Goal: Navigation & Orientation: Find specific page/section

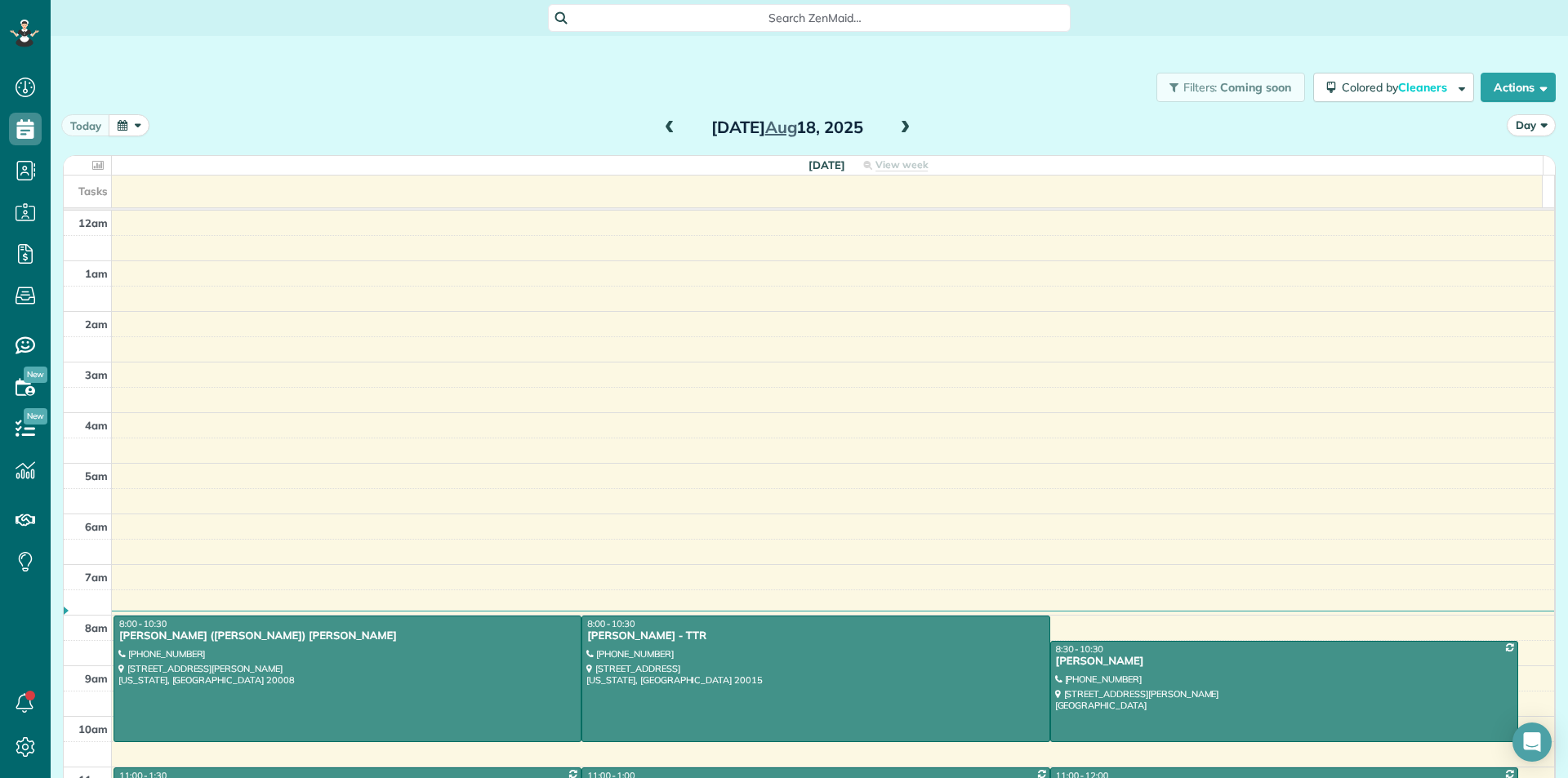
scroll to position [289, 0]
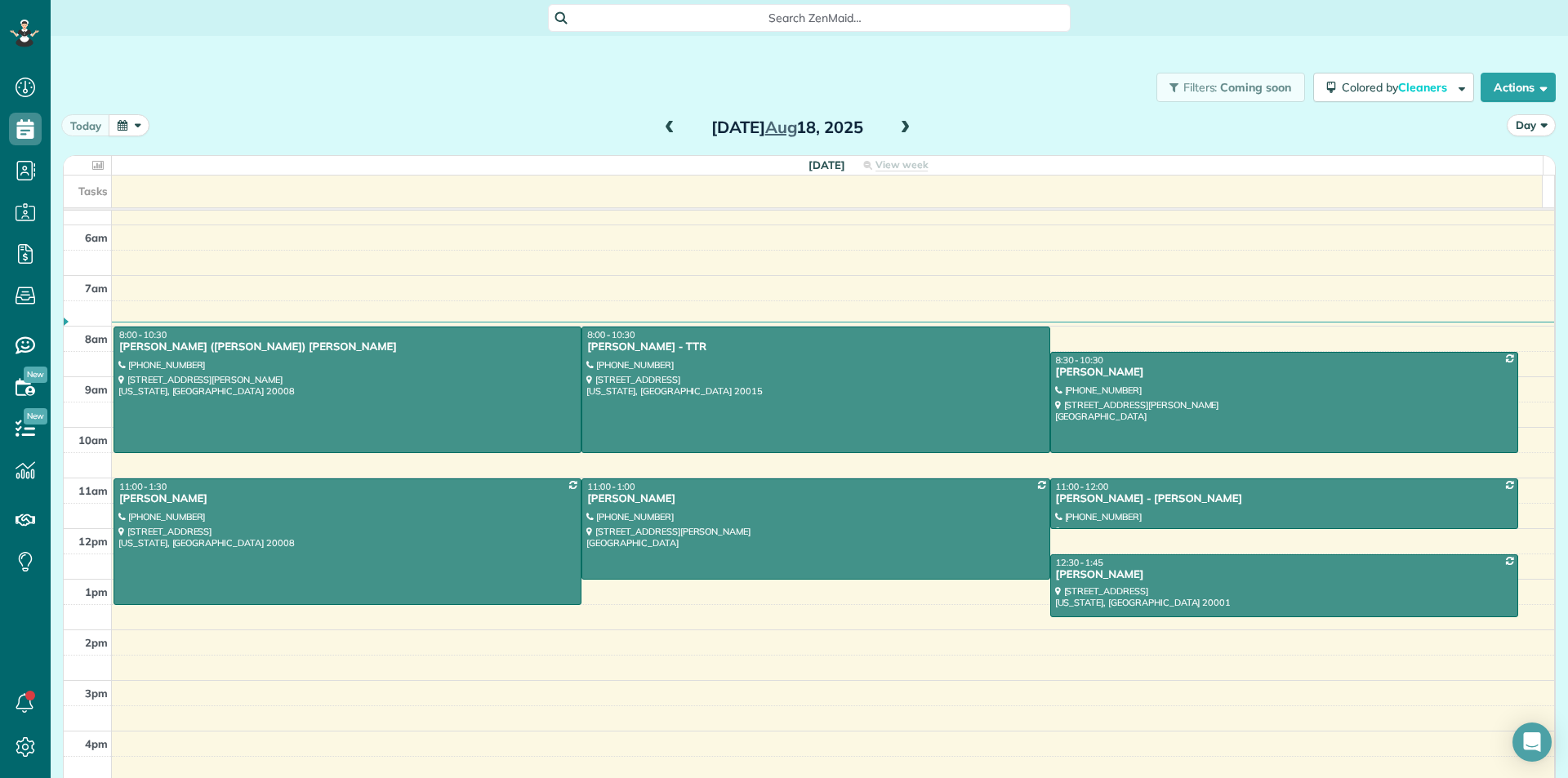
click at [895, 120] on span at bounding box center [904, 129] width 18 height 25
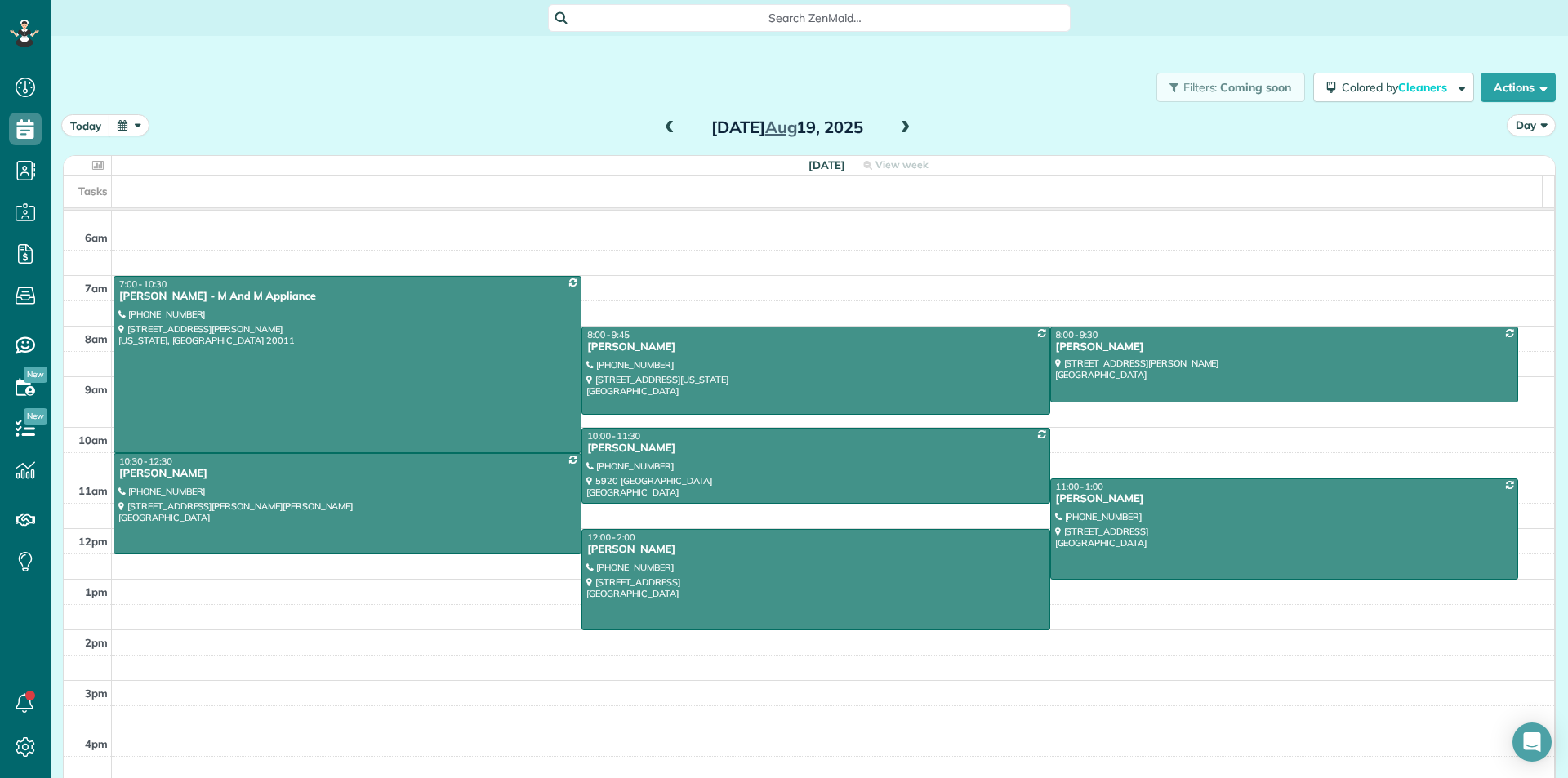
click at [915, 130] on div "today Day Tuesday Aug 19, 2025" at bounding box center [809, 129] width 1493 height 30
click at [887, 127] on div "Tuesday Aug 19, 2025" at bounding box center [786, 128] width 261 height 26
click at [896, 124] on span at bounding box center [904, 128] width 18 height 15
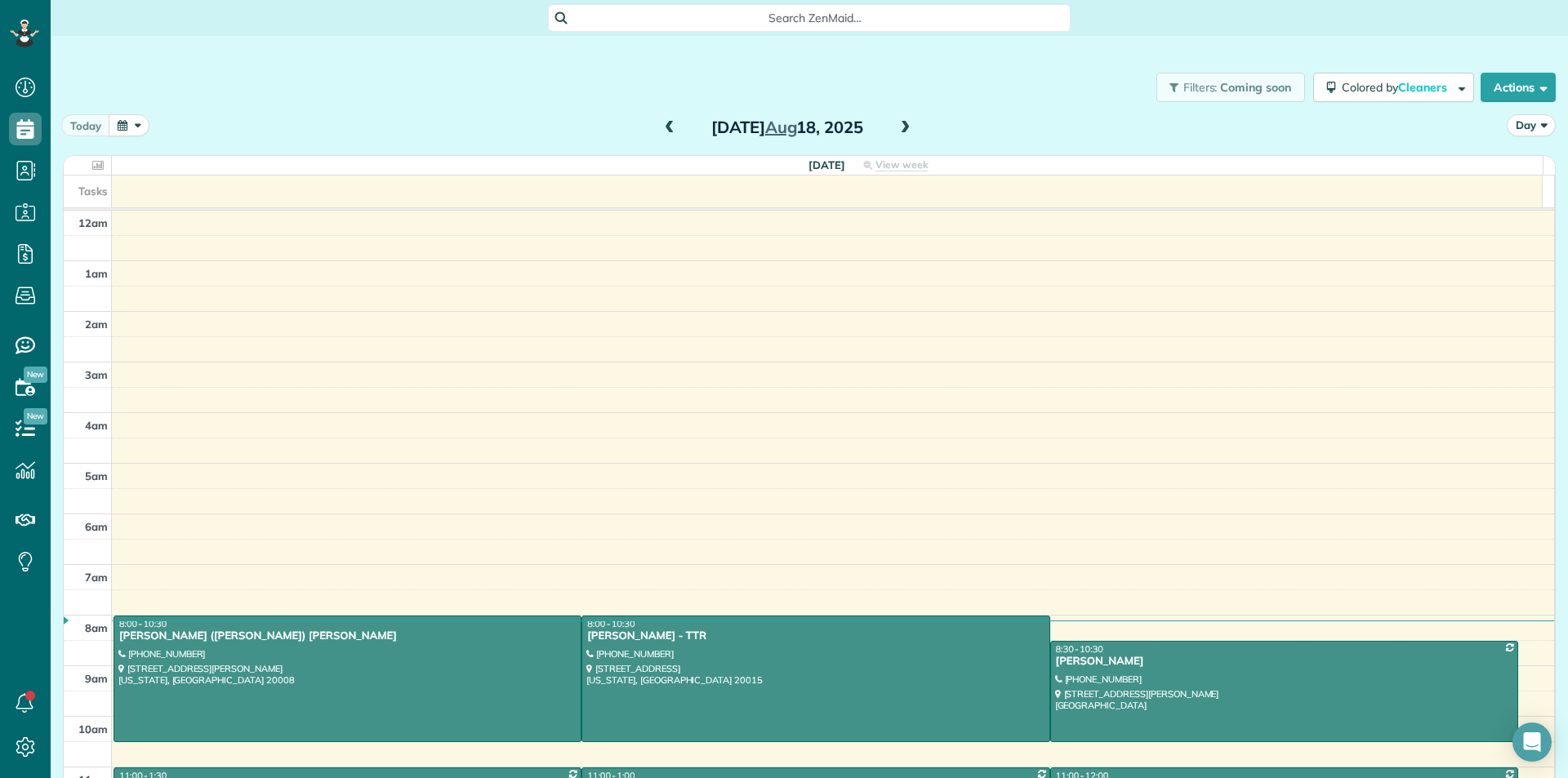
scroll to position [7, 7]
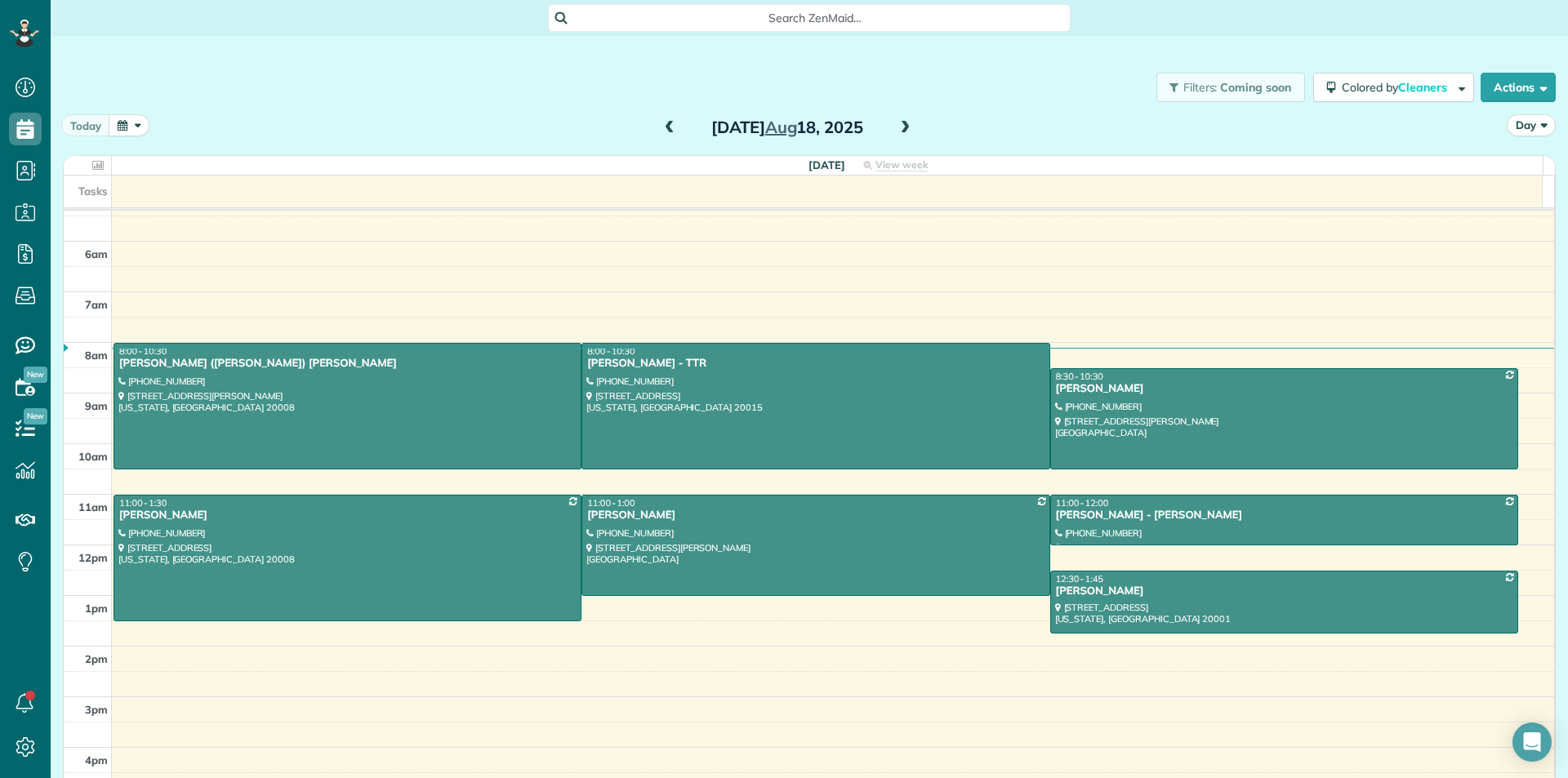
click at [900, 127] on span at bounding box center [904, 128] width 18 height 15
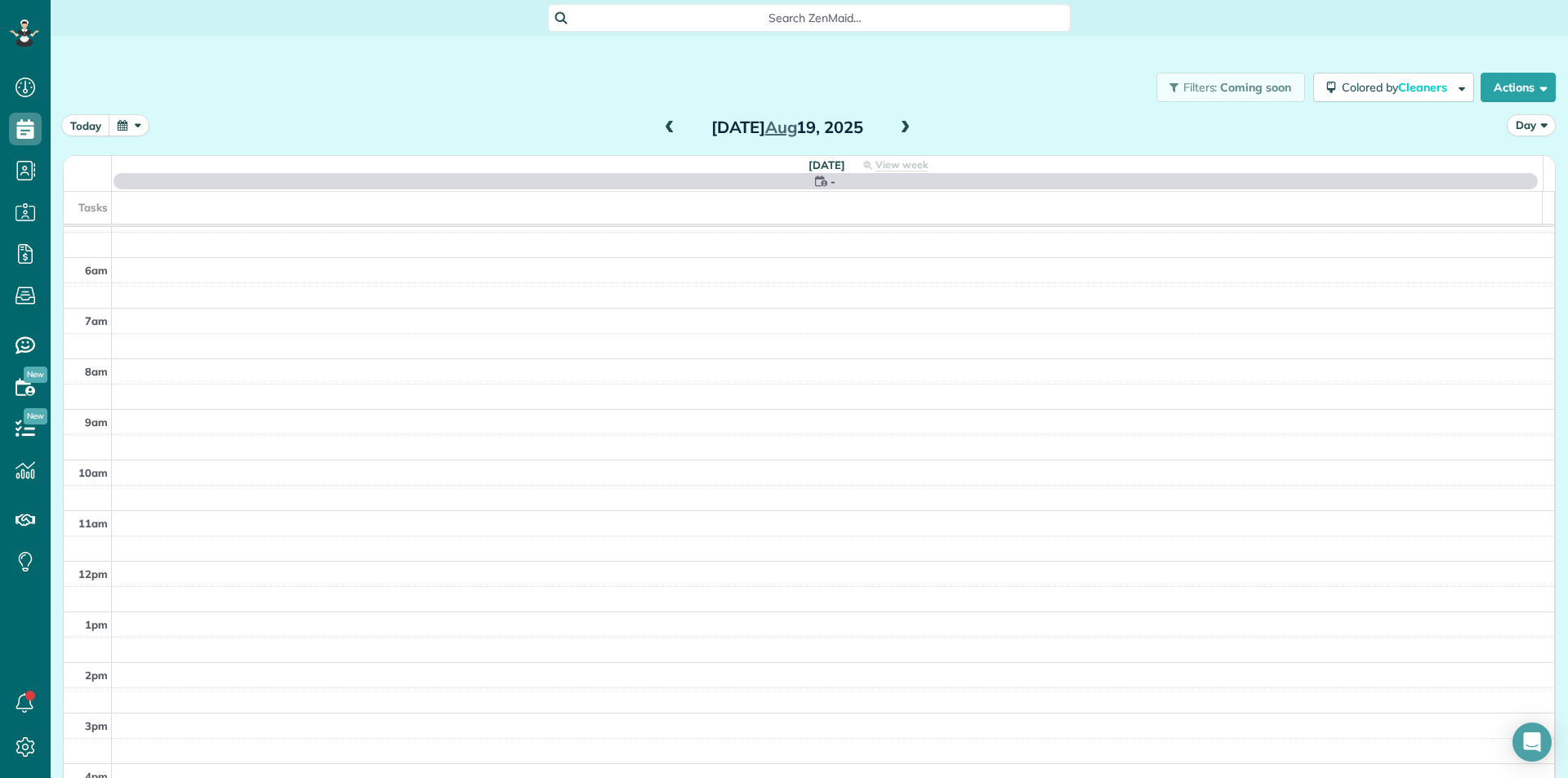
scroll to position [289, 0]
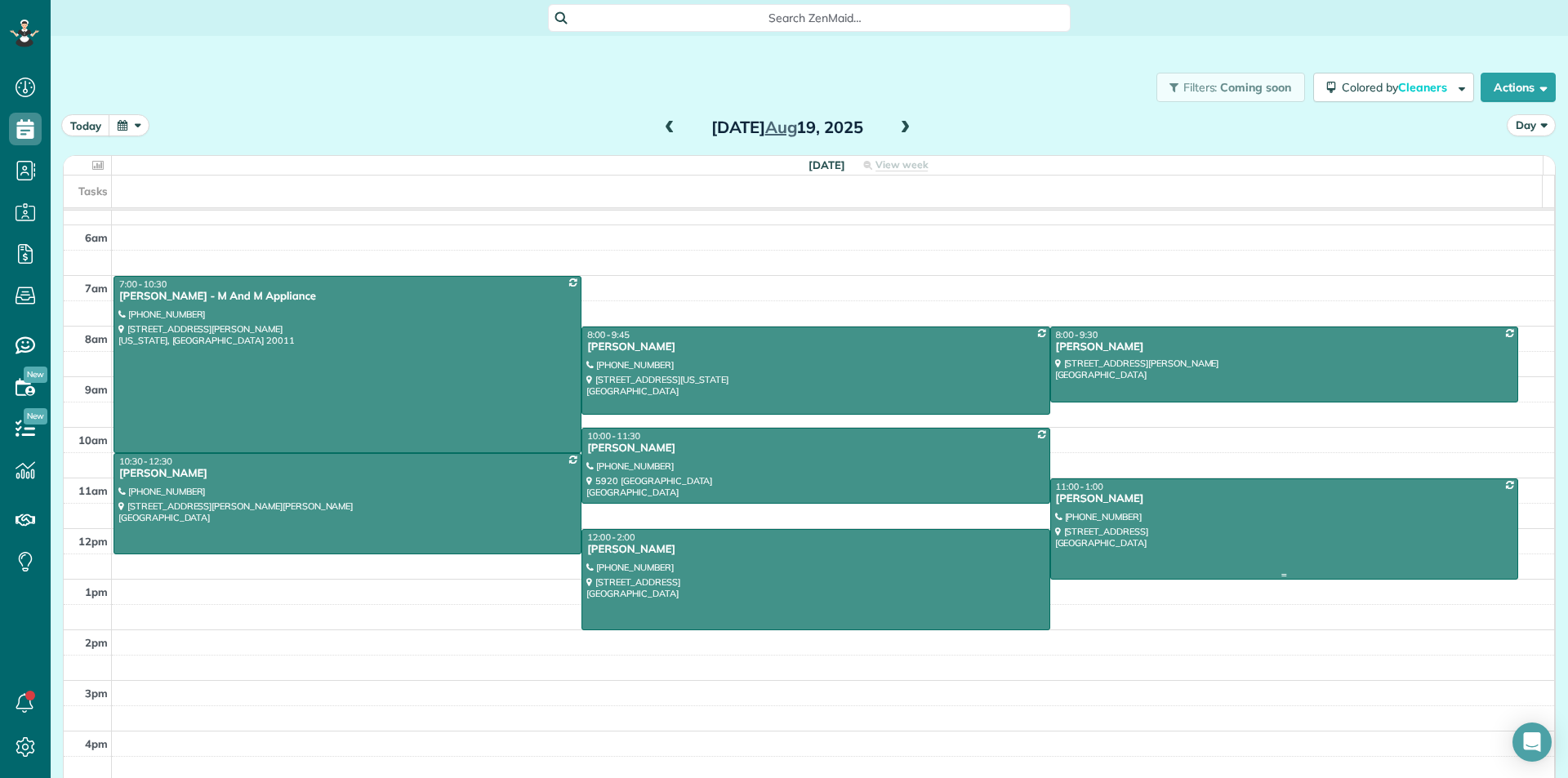
click at [1153, 546] on div at bounding box center [1284, 529] width 466 height 100
click at [1131, 514] on div at bounding box center [1284, 529] width 466 height 100
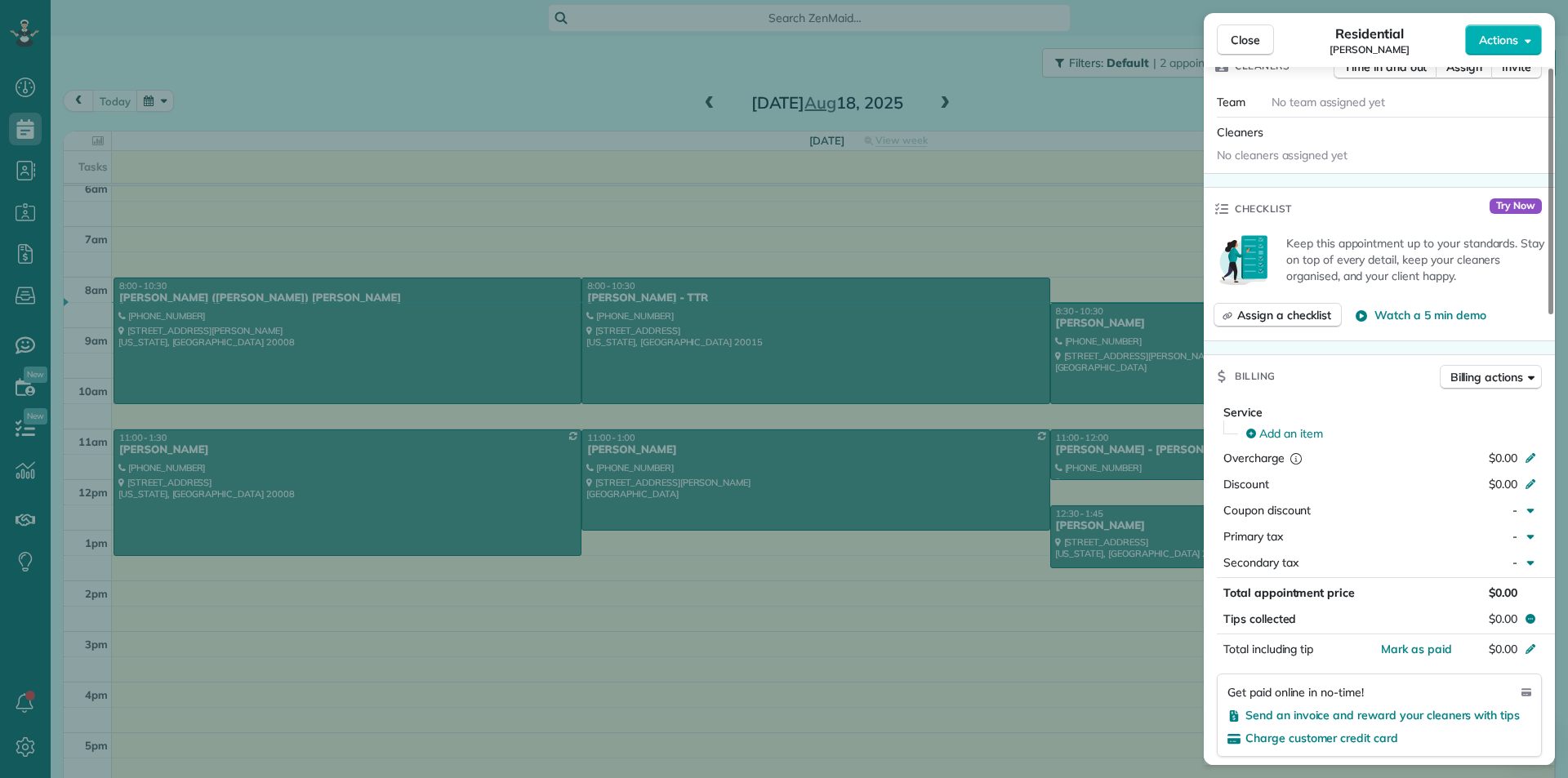
scroll to position [46, 0]
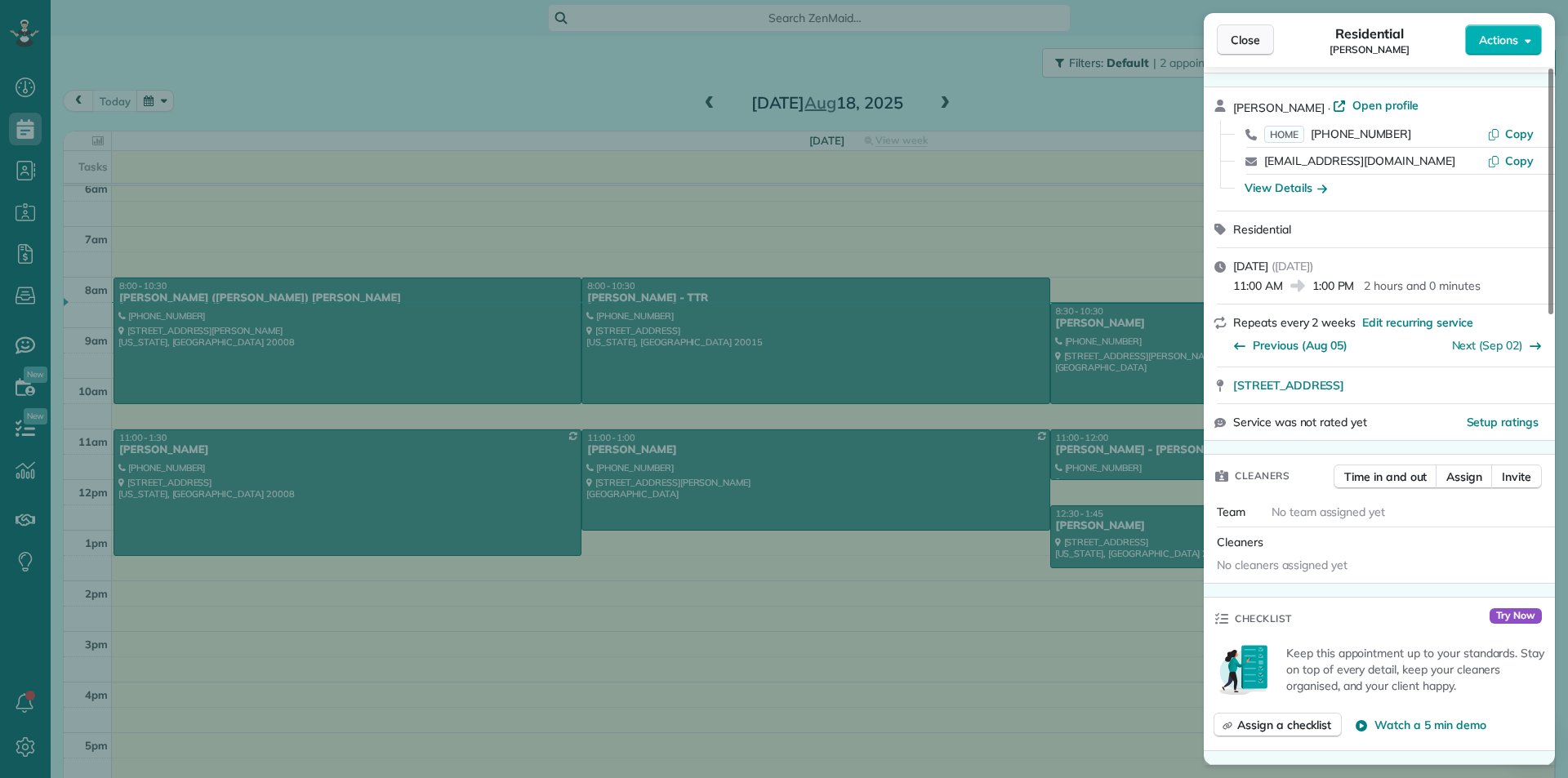
click at [1256, 38] on span "Close" at bounding box center [1245, 40] width 29 height 16
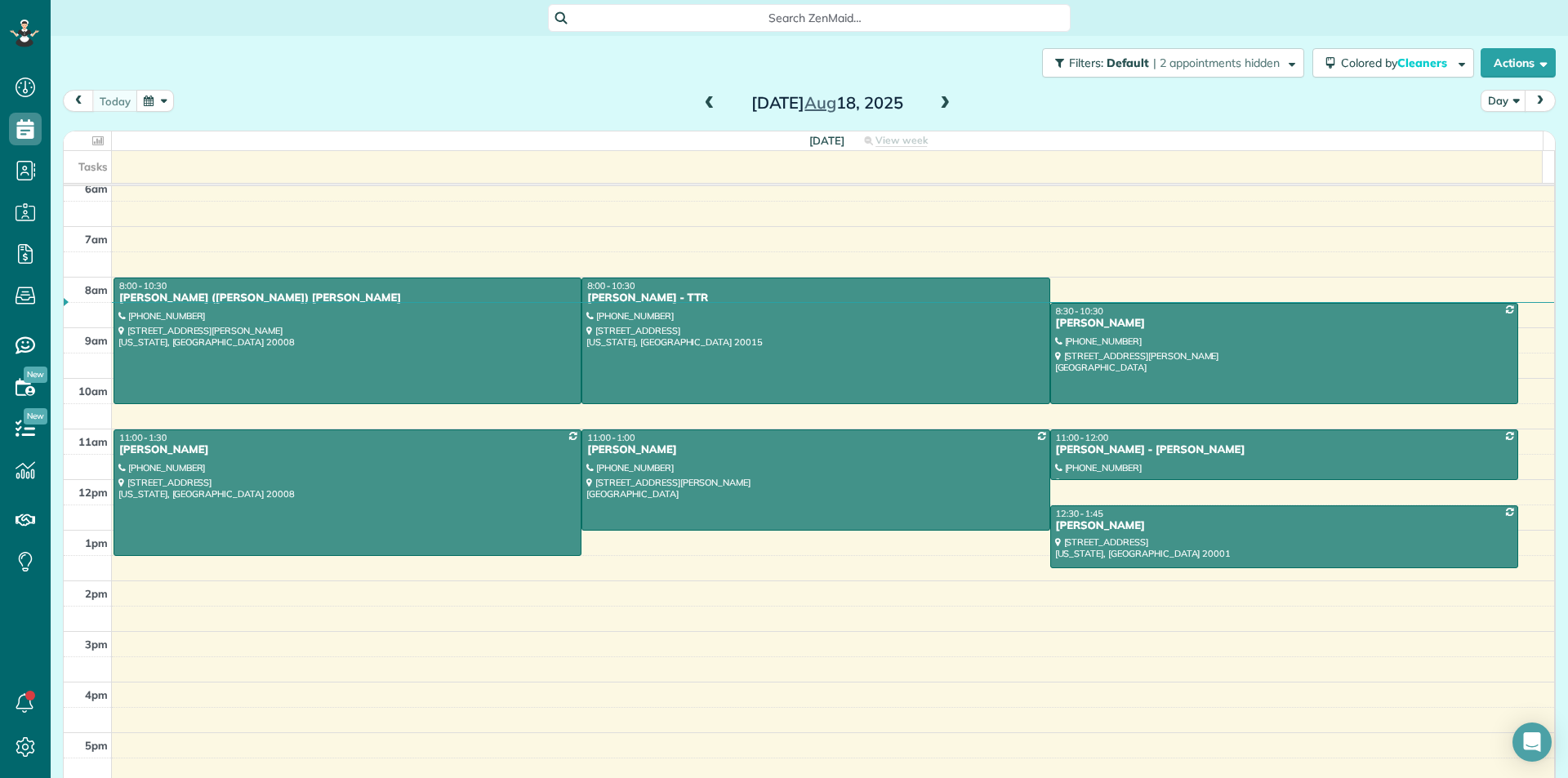
click at [937, 94] on span at bounding box center [945, 104] width 18 height 25
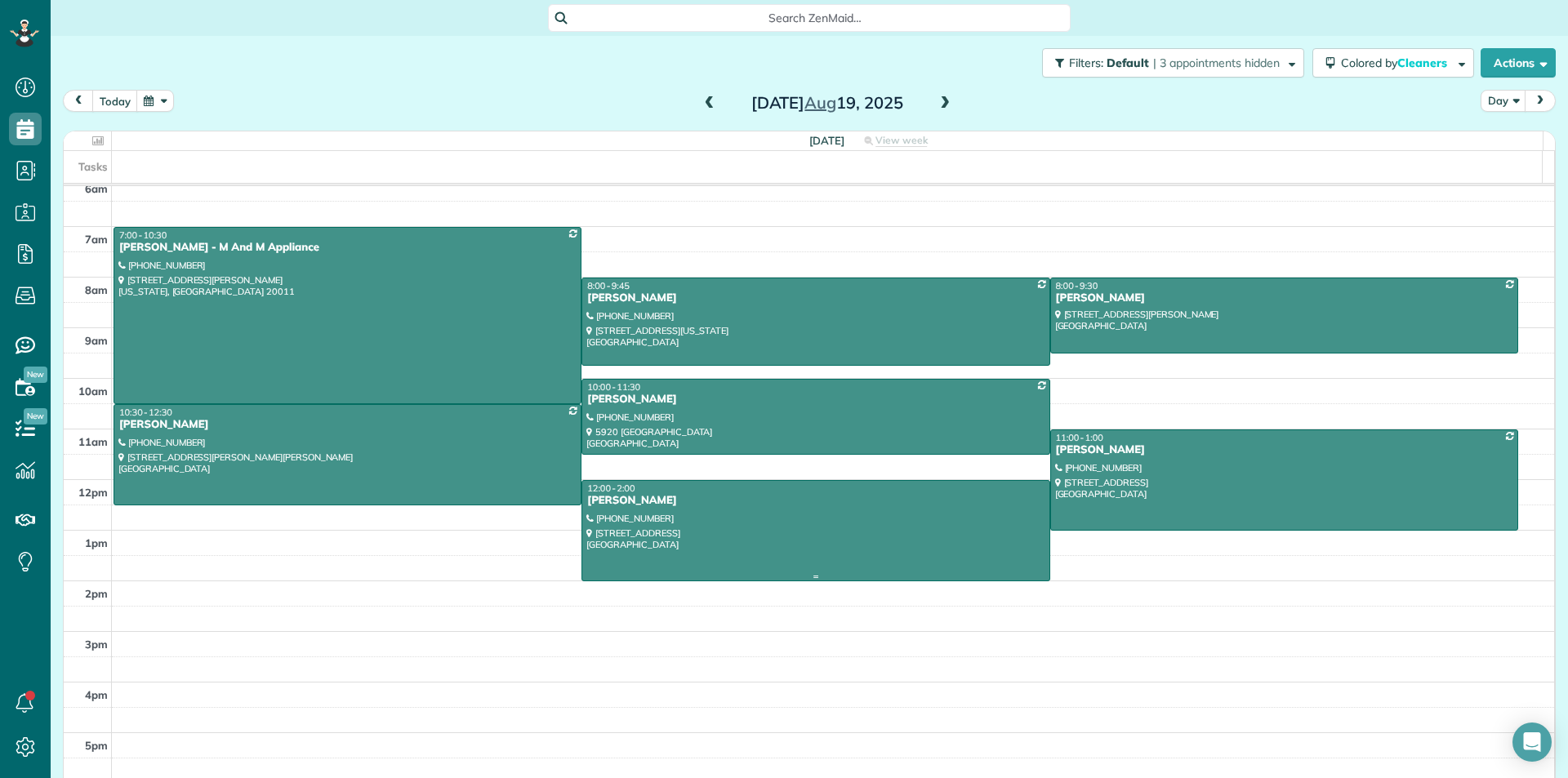
click at [954, 537] on div at bounding box center [815, 531] width 466 height 100
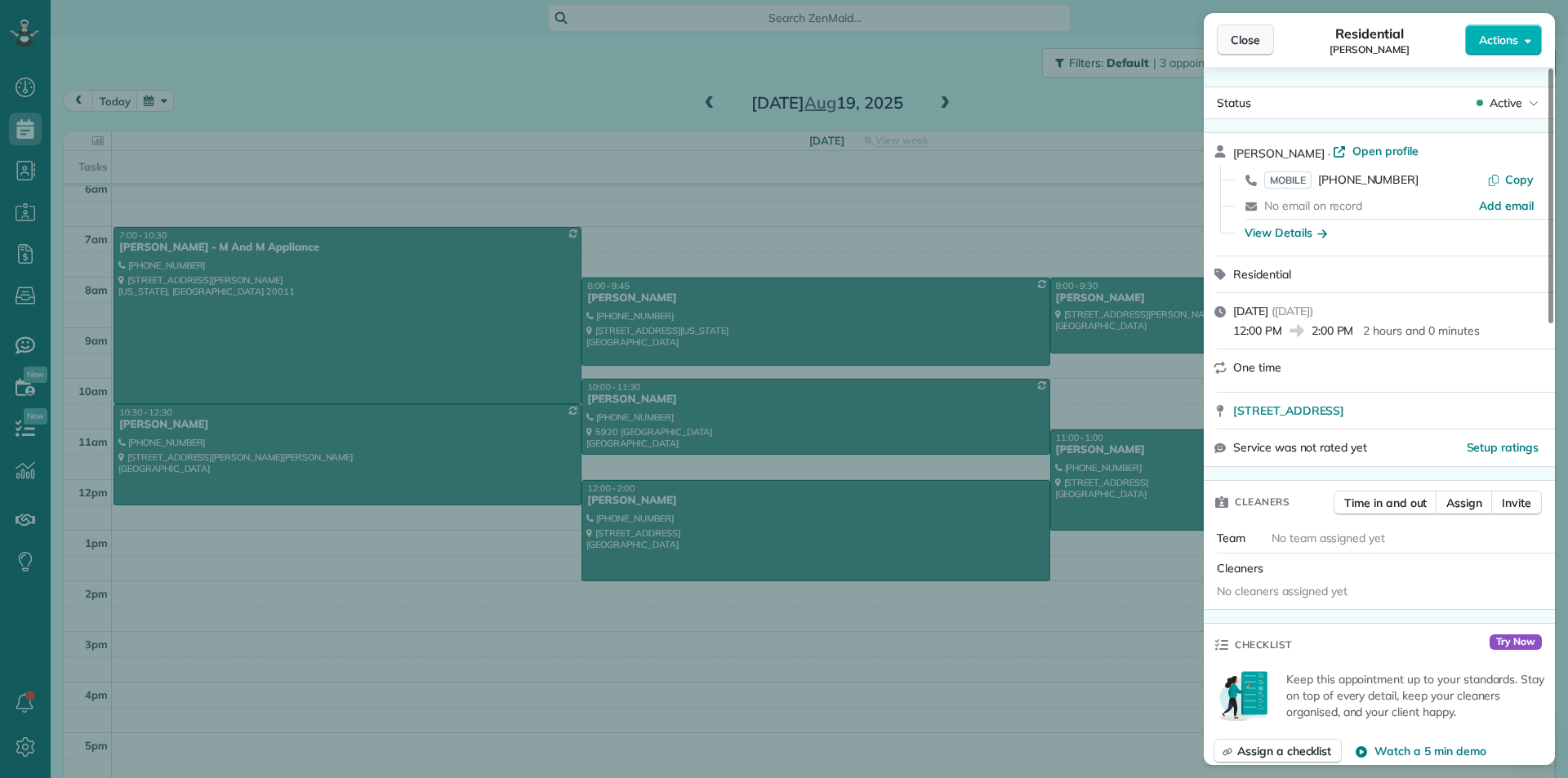
click at [1270, 34] on button "Close" at bounding box center [1245, 40] width 57 height 31
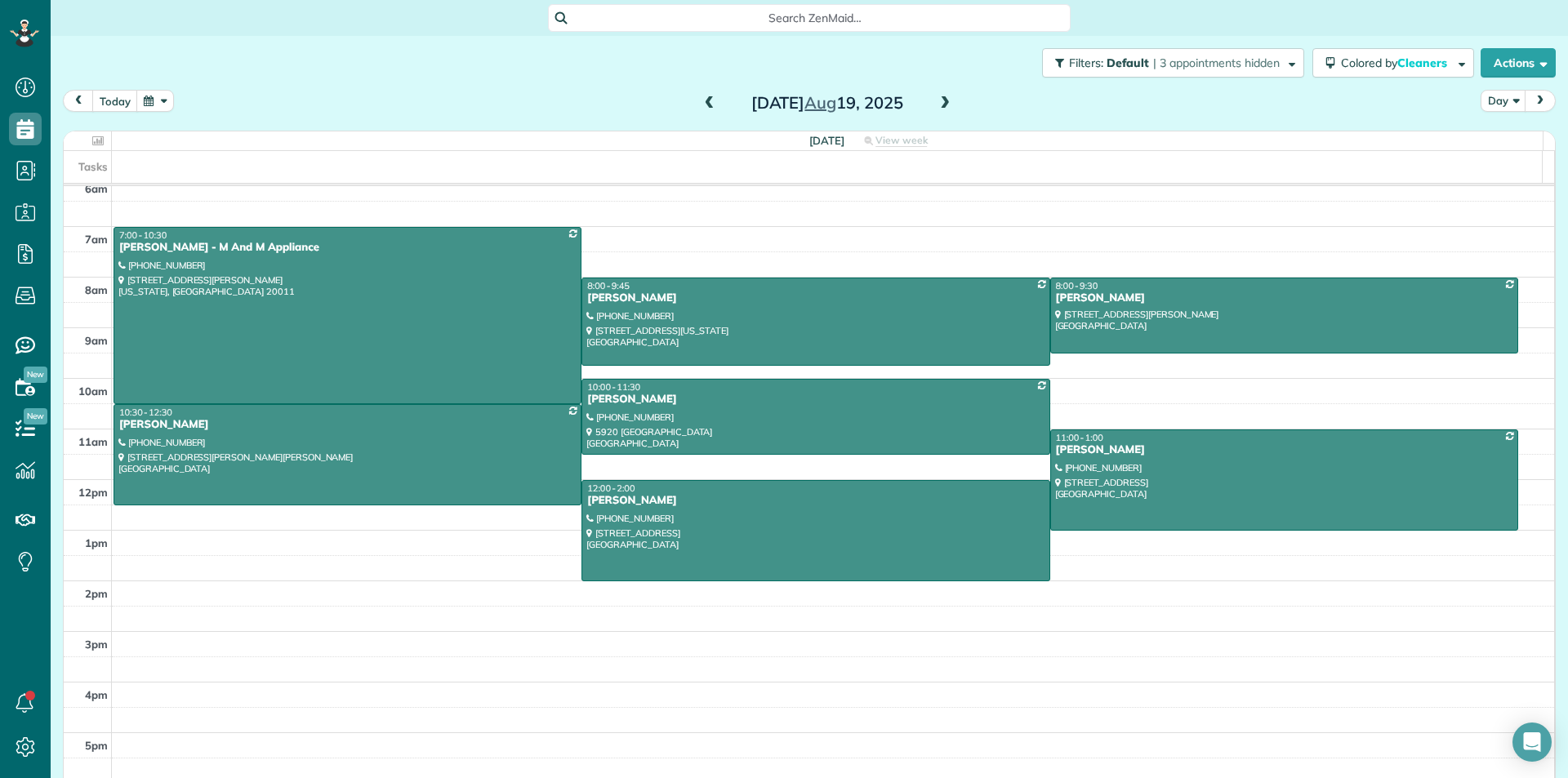
click at [936, 110] on span at bounding box center [945, 104] width 18 height 15
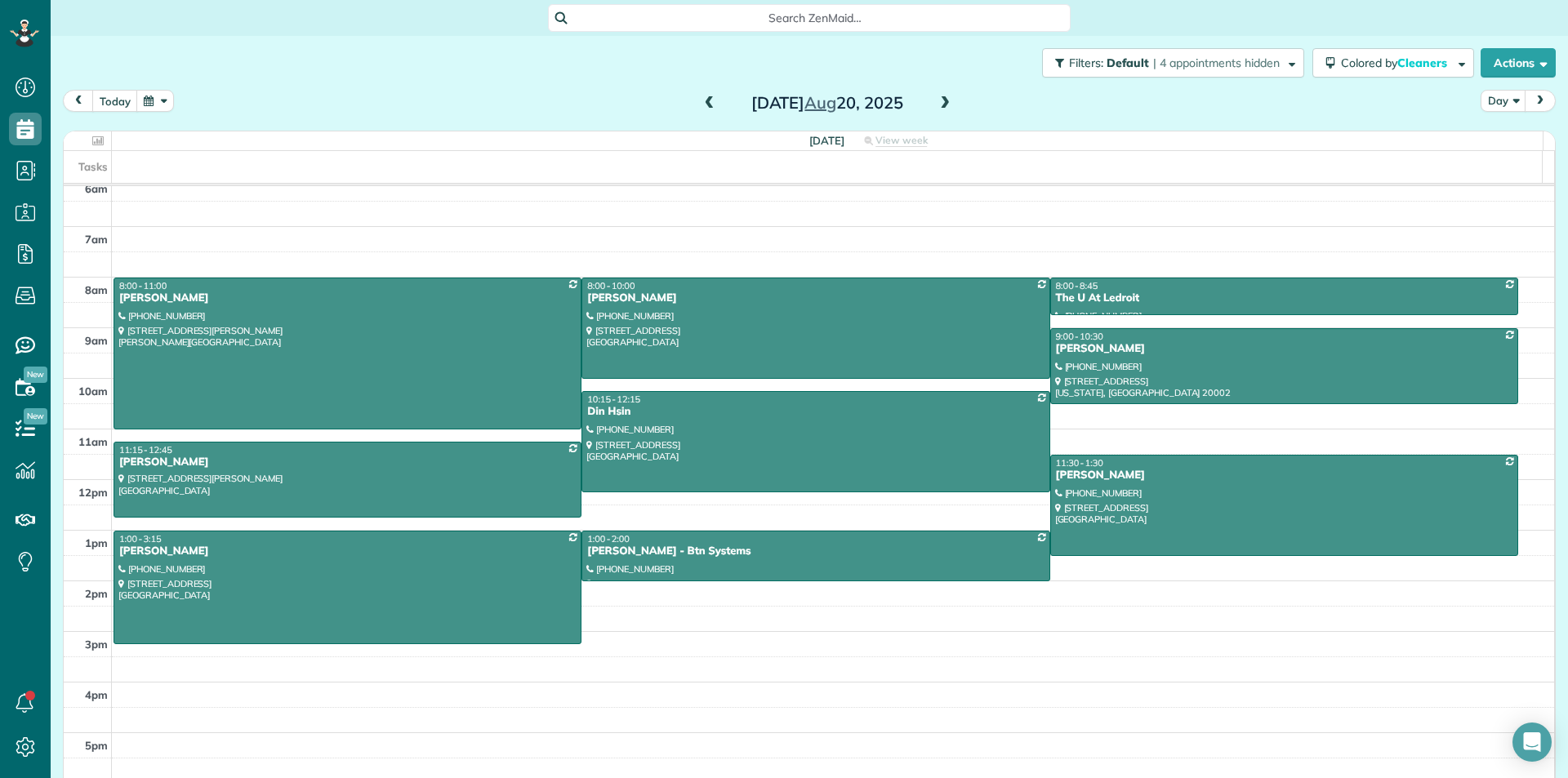
click at [1239, 476] on div "Lauren Nesm" at bounding box center [1284, 475] width 458 height 14
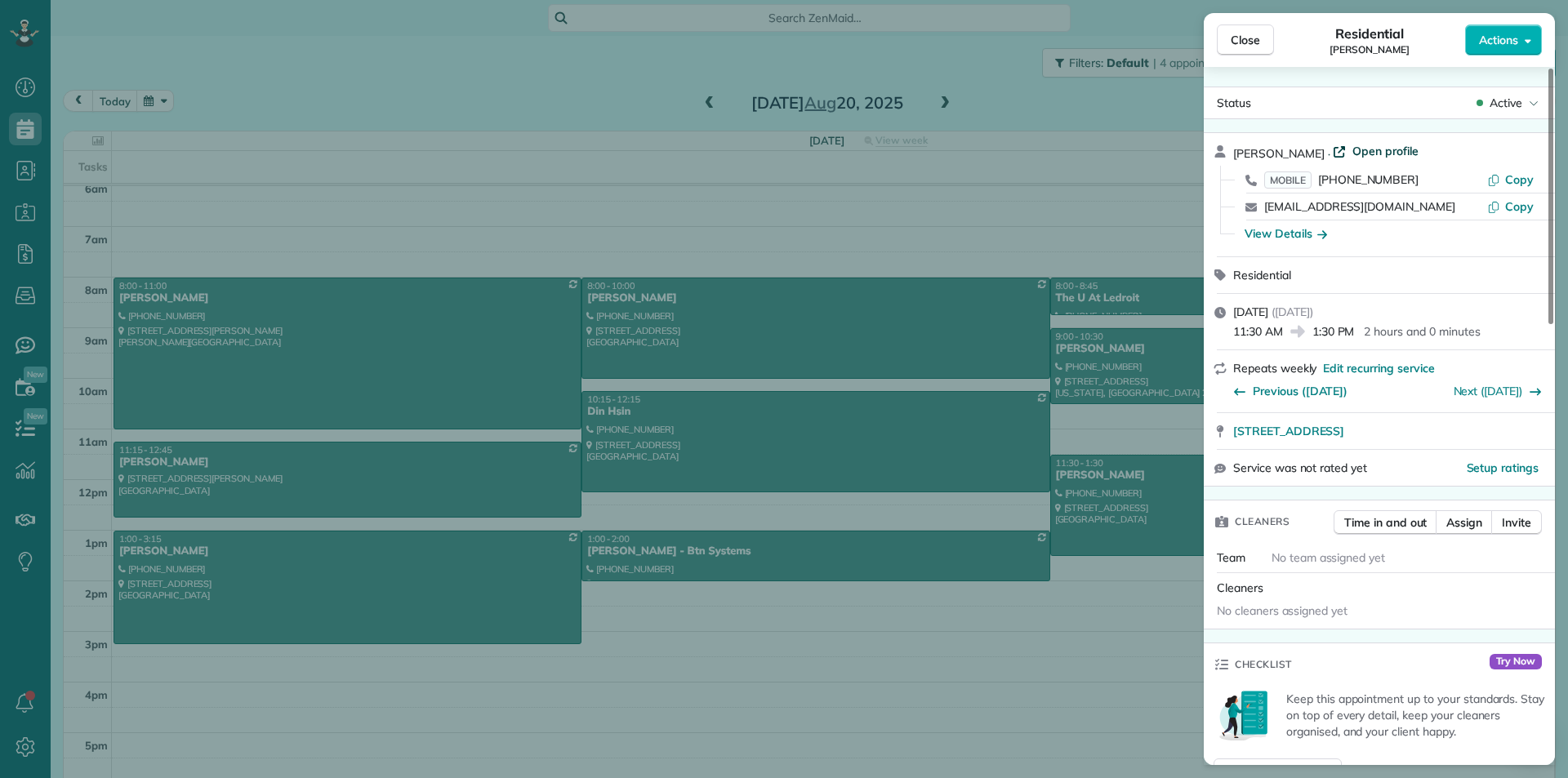
click at [1354, 146] on span "Open profile" at bounding box center [1384, 151] width 66 height 16
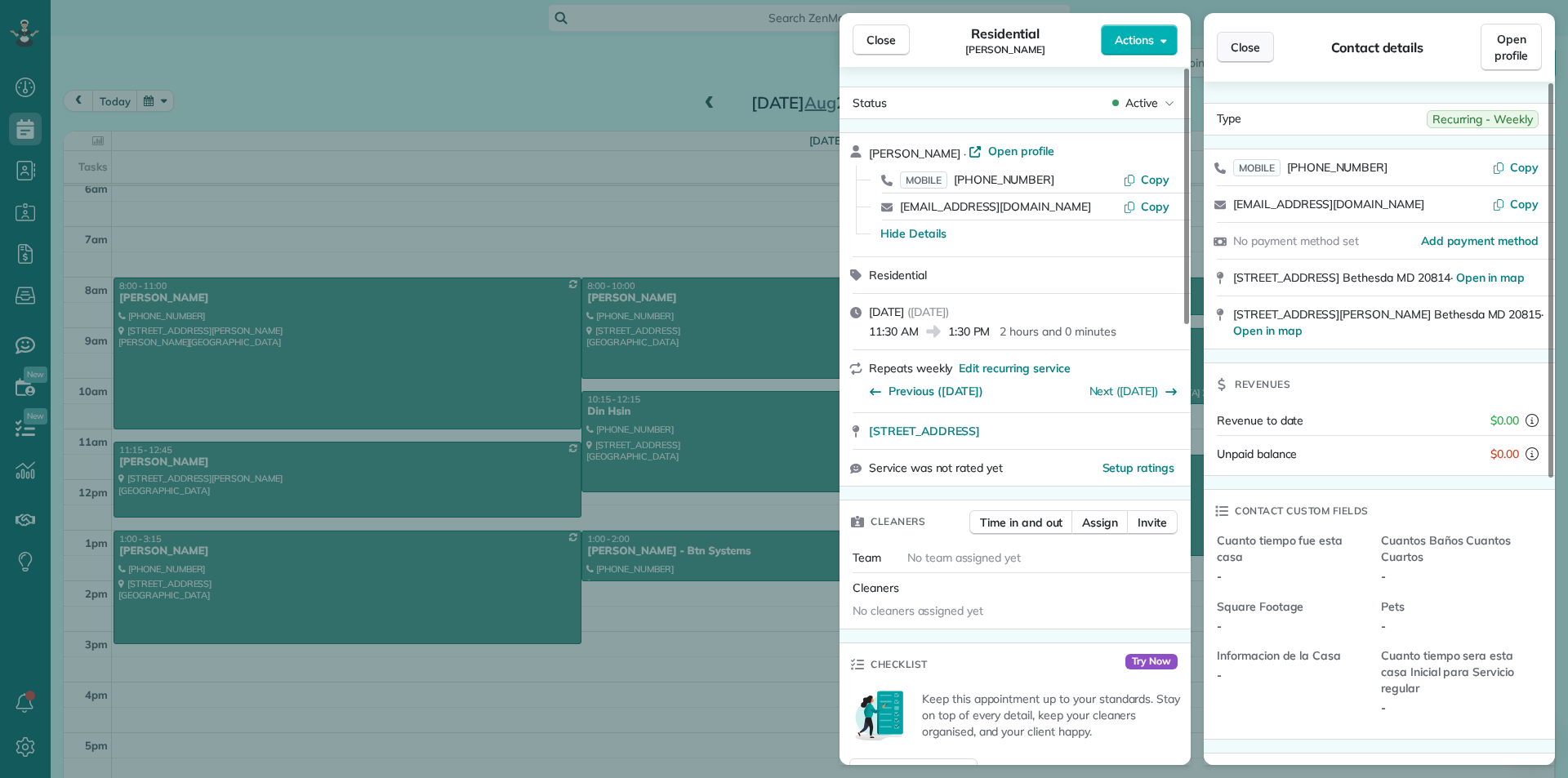
click at [1240, 52] on span "Close" at bounding box center [1245, 47] width 29 height 16
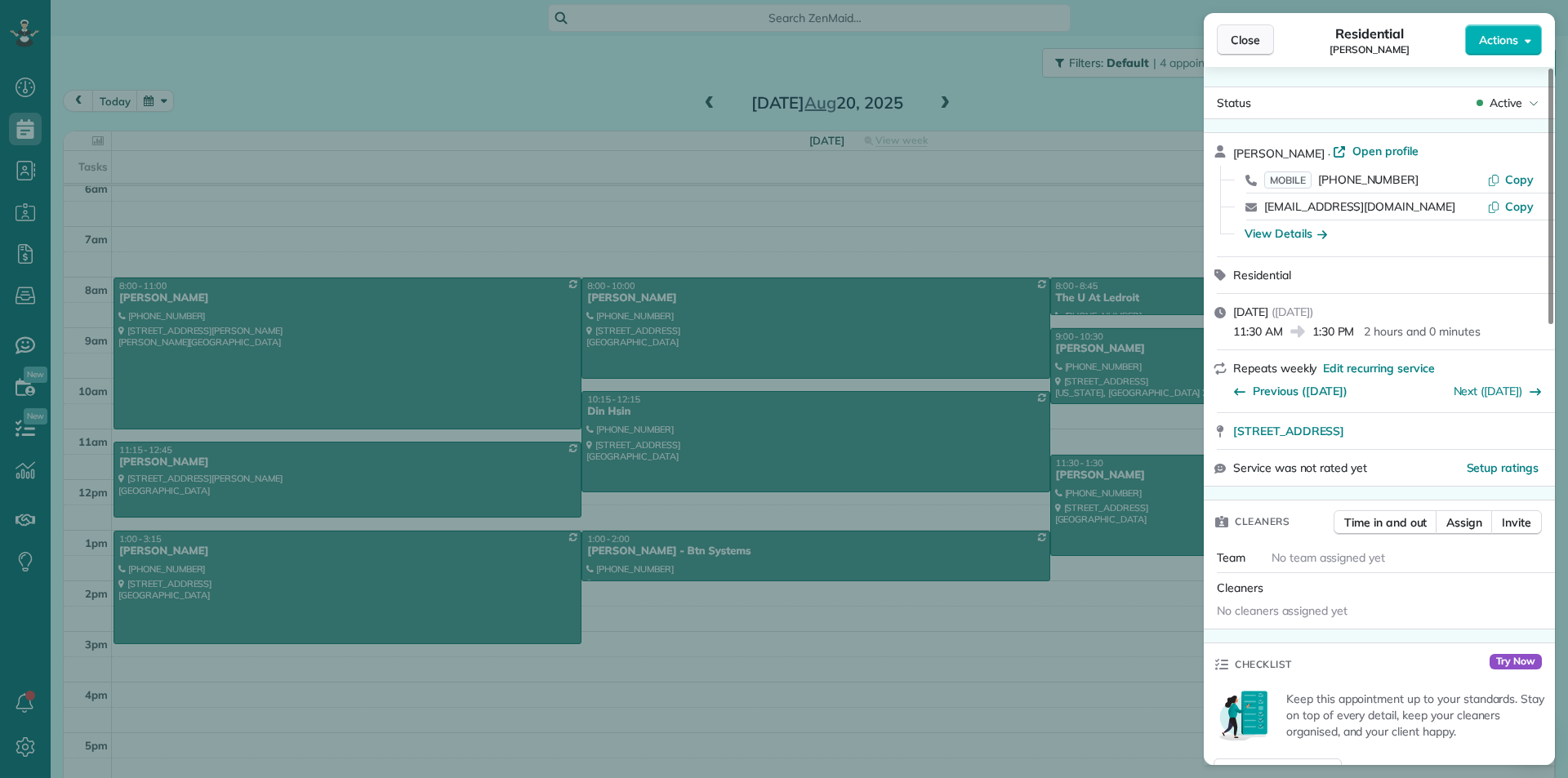
click at [1239, 38] on span "Close" at bounding box center [1245, 40] width 29 height 16
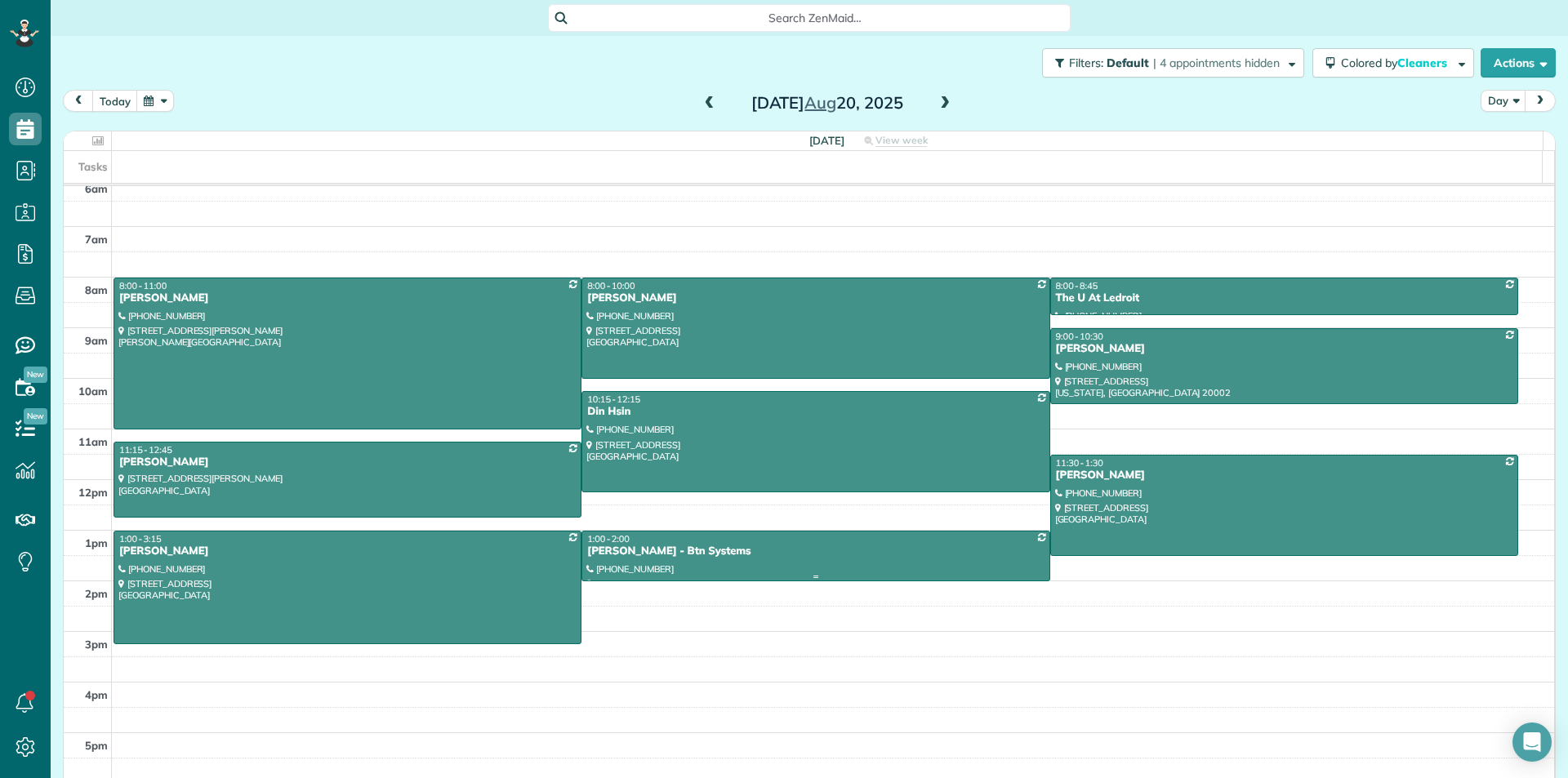
click at [735, 550] on div "Robert Edmunds - Btn Systems" at bounding box center [815, 551] width 458 height 14
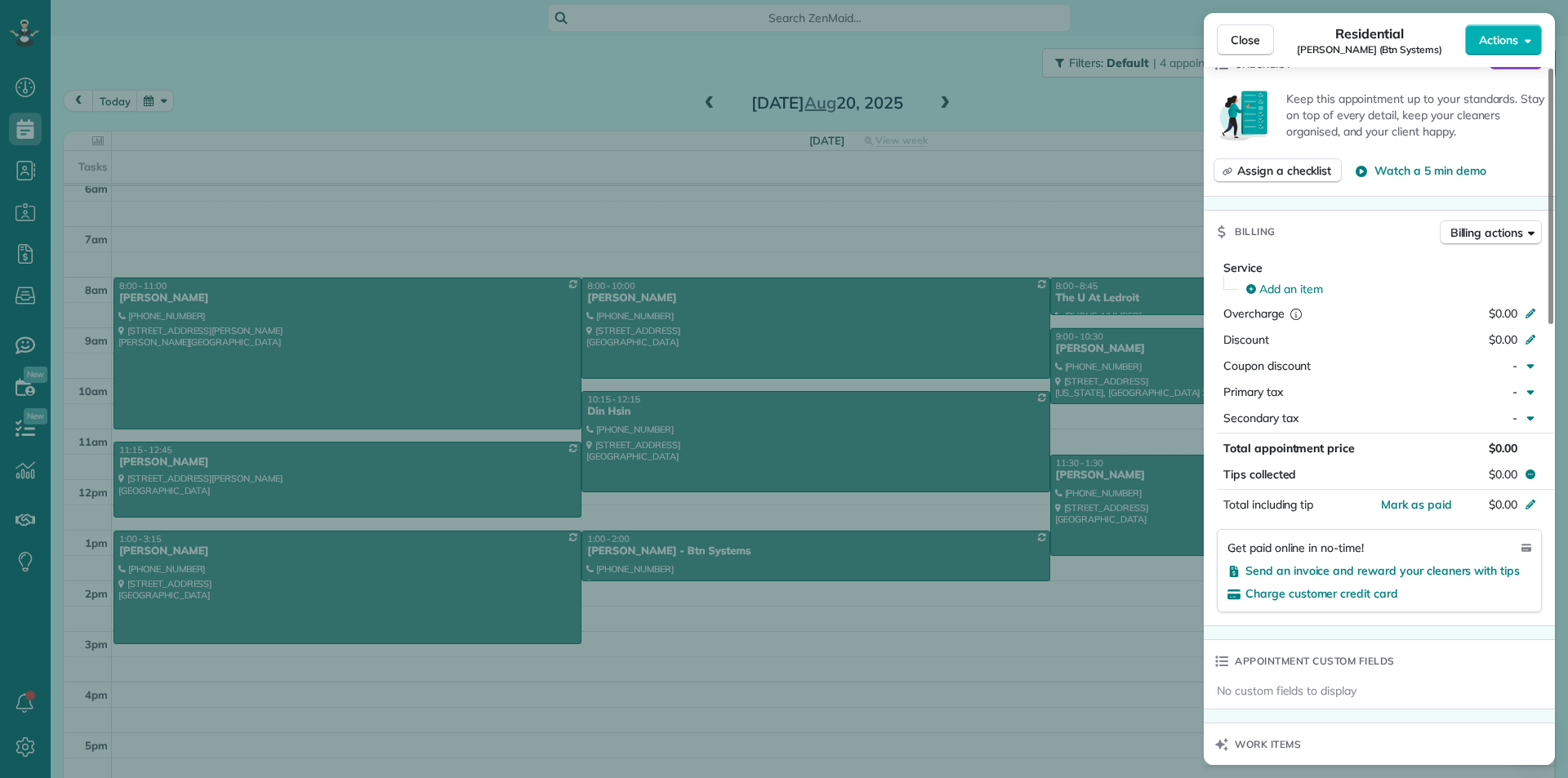
scroll to position [979, 0]
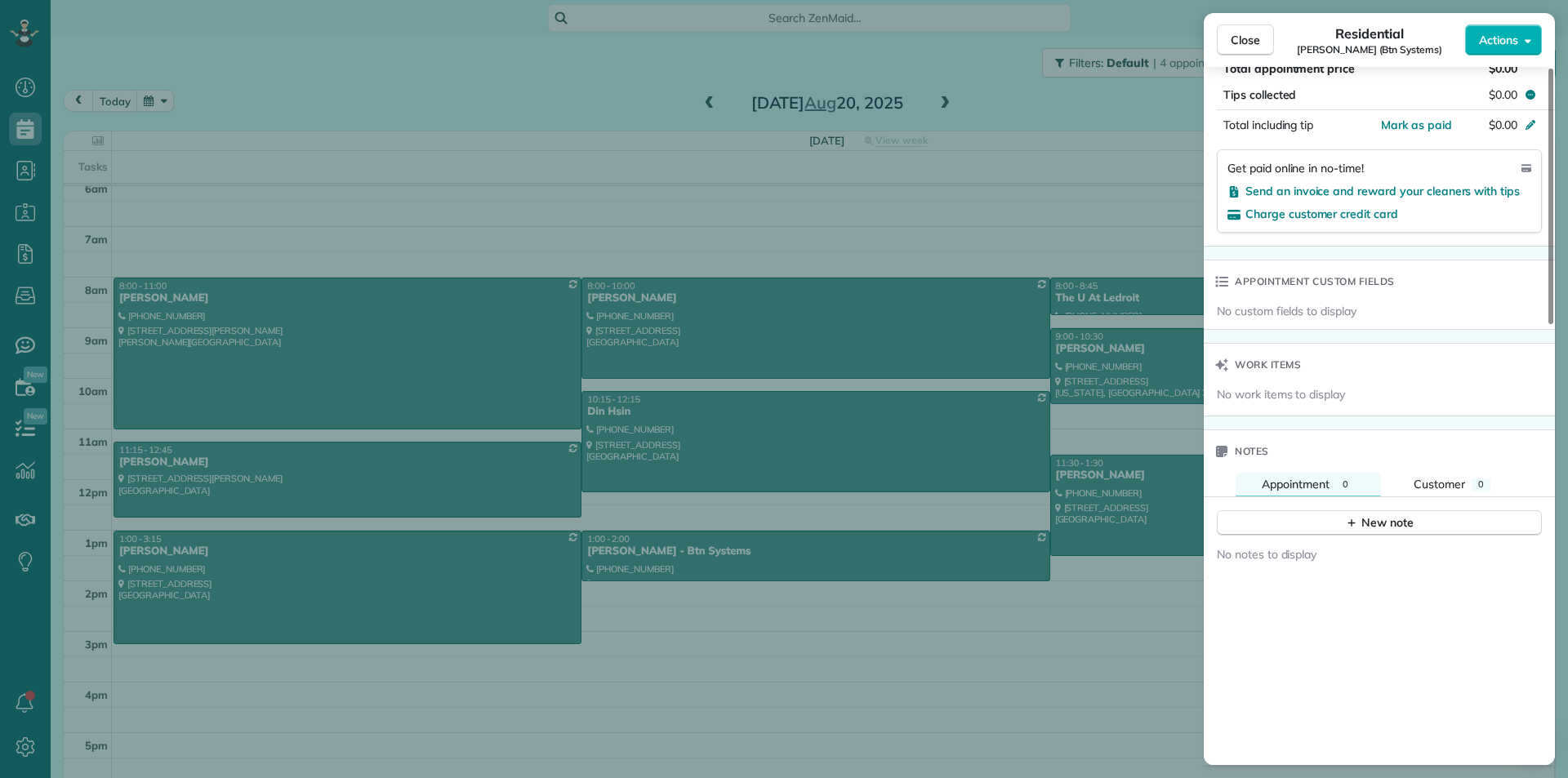
click at [952, 472] on div "Close Residential Robert Edmunds (Btn Systems) Actions Status Active Robert Edm…" at bounding box center [784, 389] width 1568 height 778
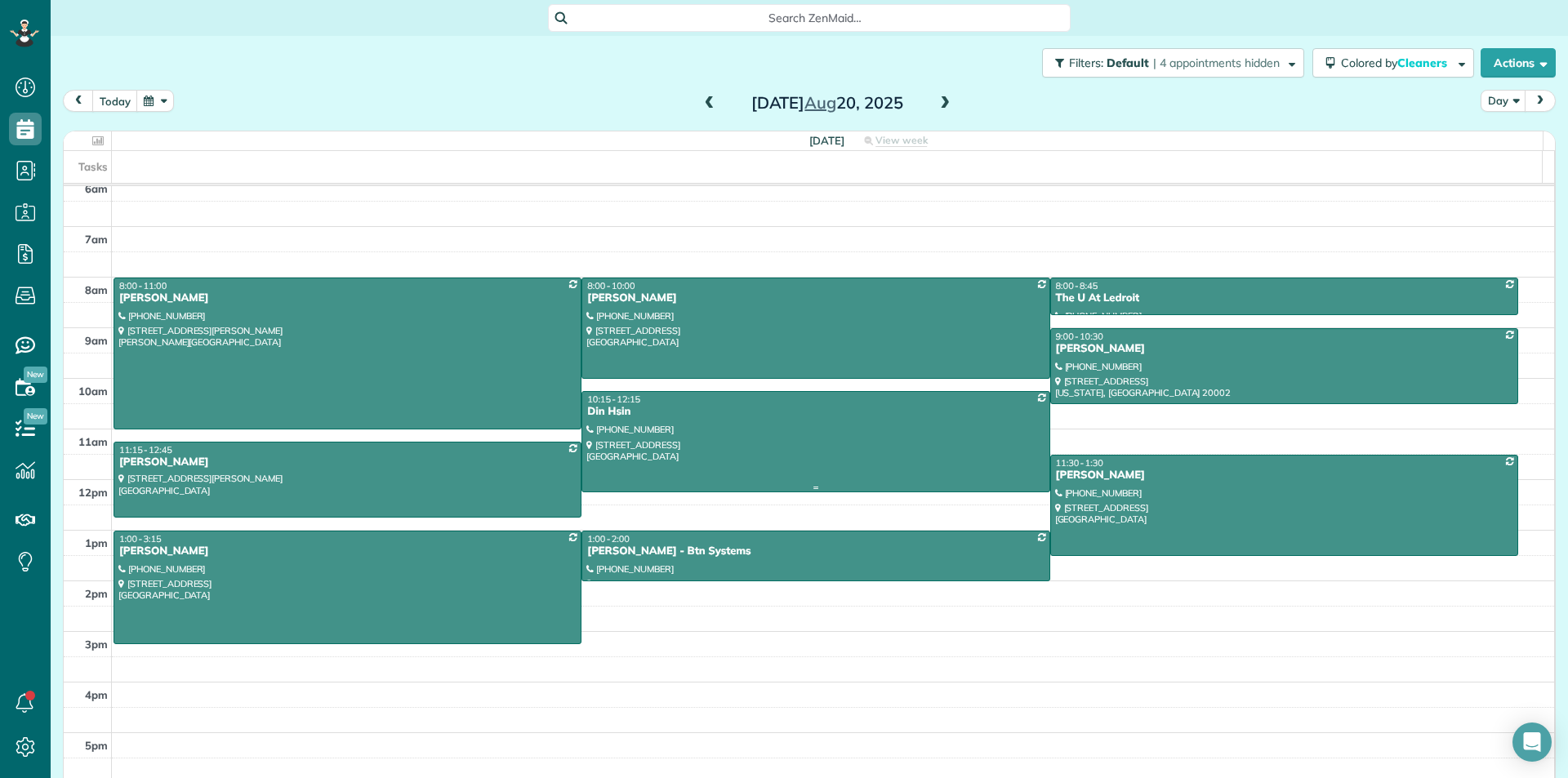
click at [952, 472] on div at bounding box center [815, 441] width 466 height 100
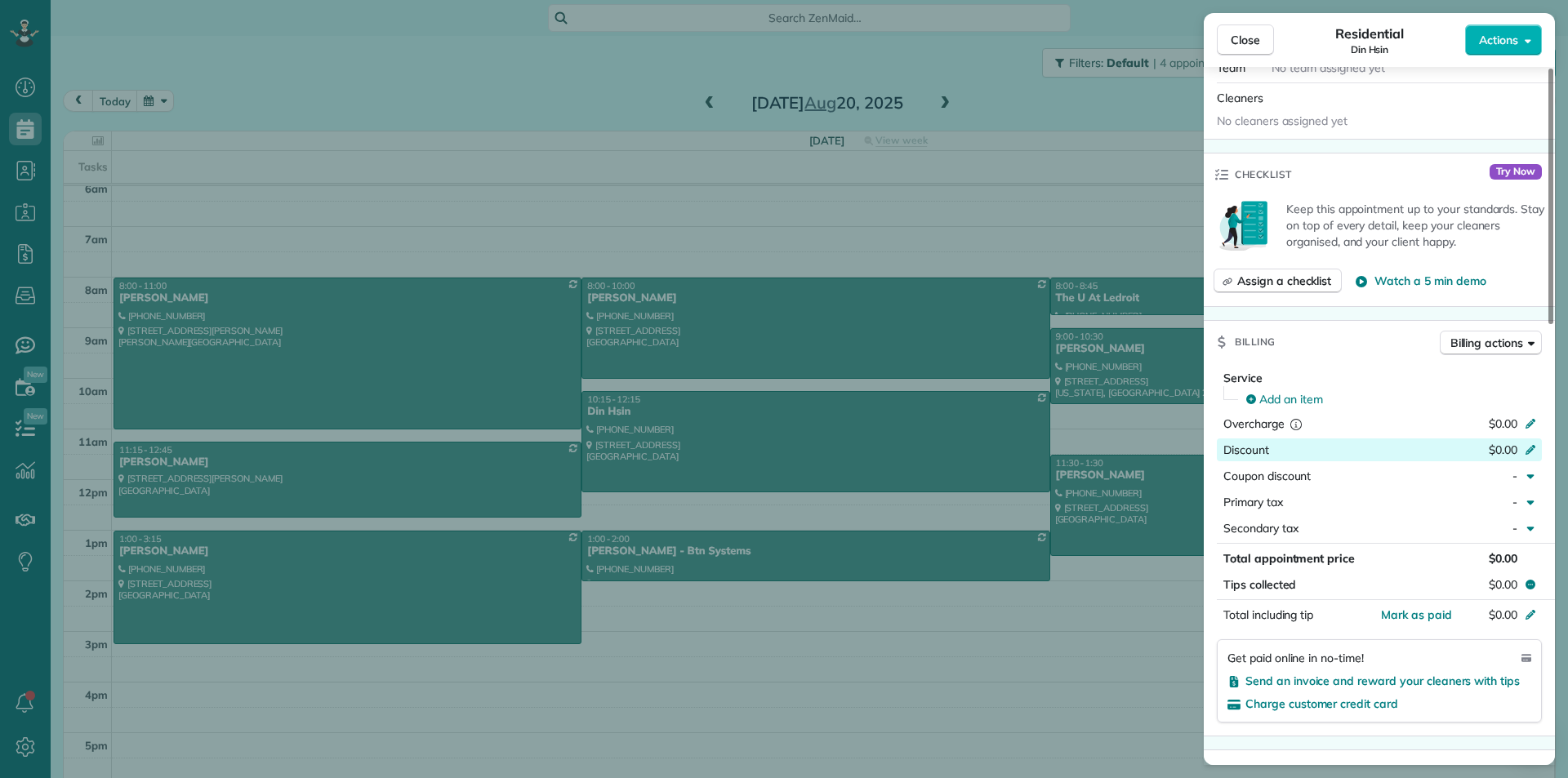
scroll to position [902, 0]
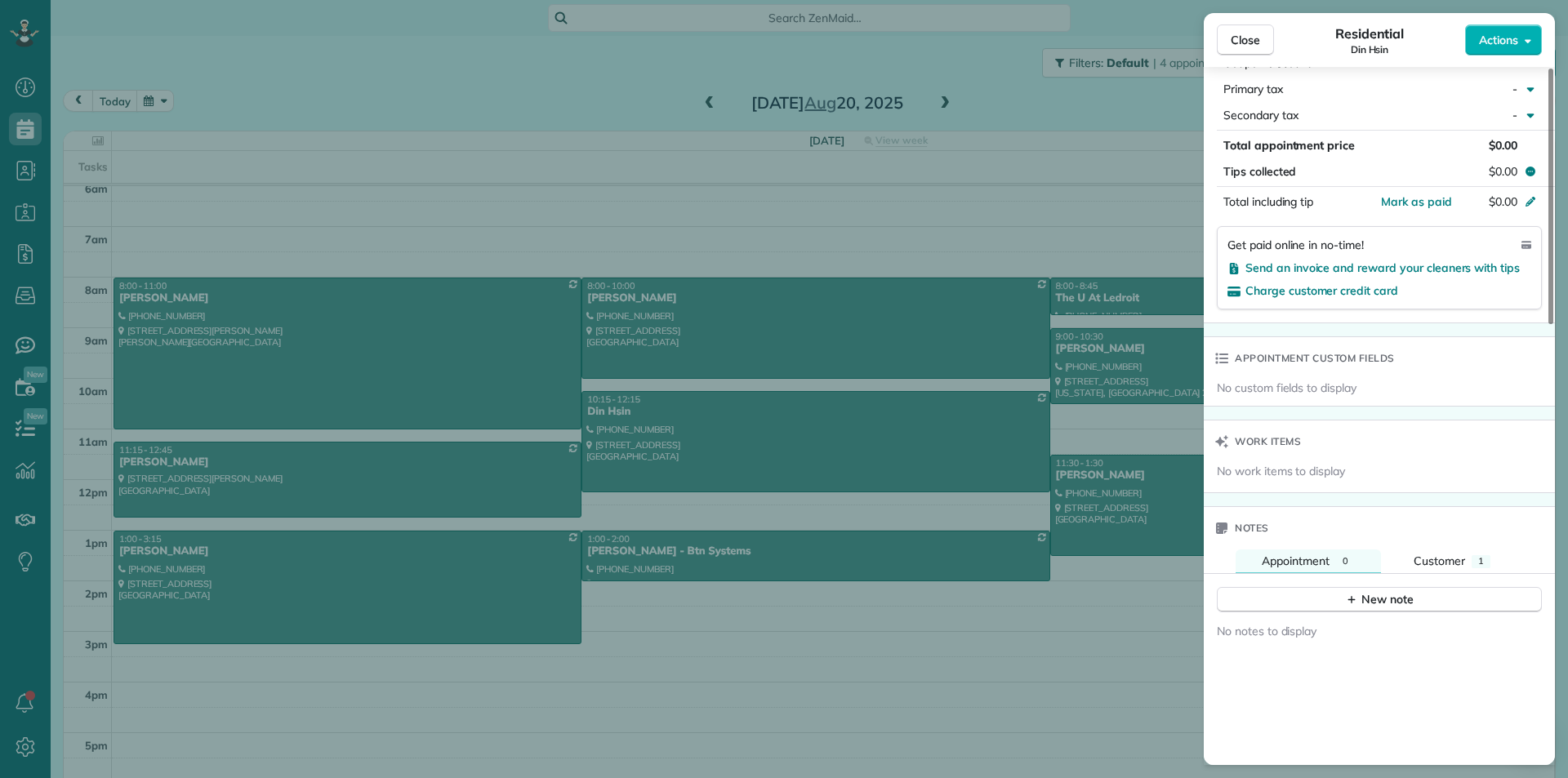
click at [826, 332] on div "Close Residential Din Hsin Actions Status Active Din Hsin · Open profile MOBILE…" at bounding box center [784, 389] width 1568 height 778
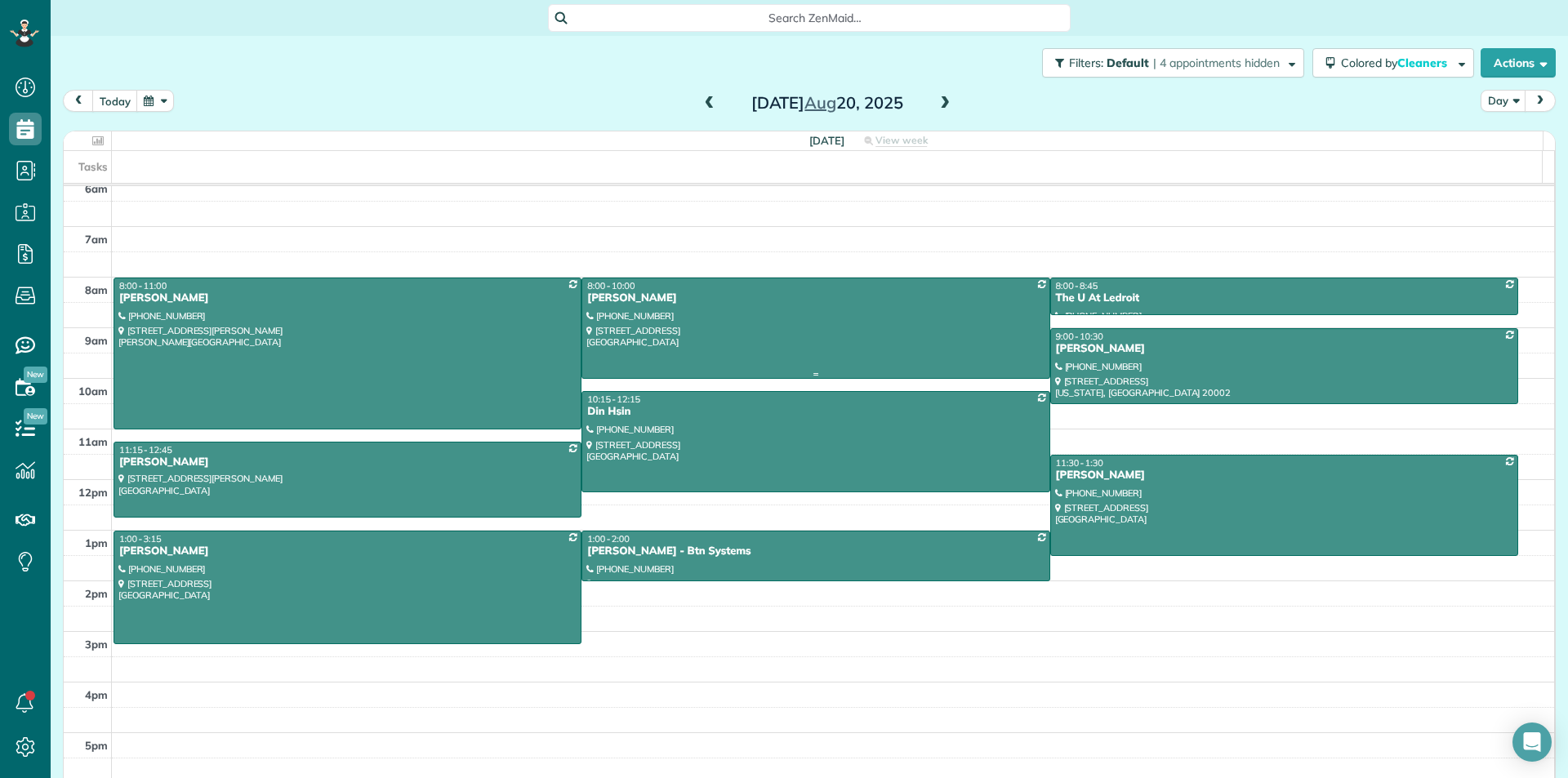
click at [826, 332] on div at bounding box center [815, 328] width 466 height 100
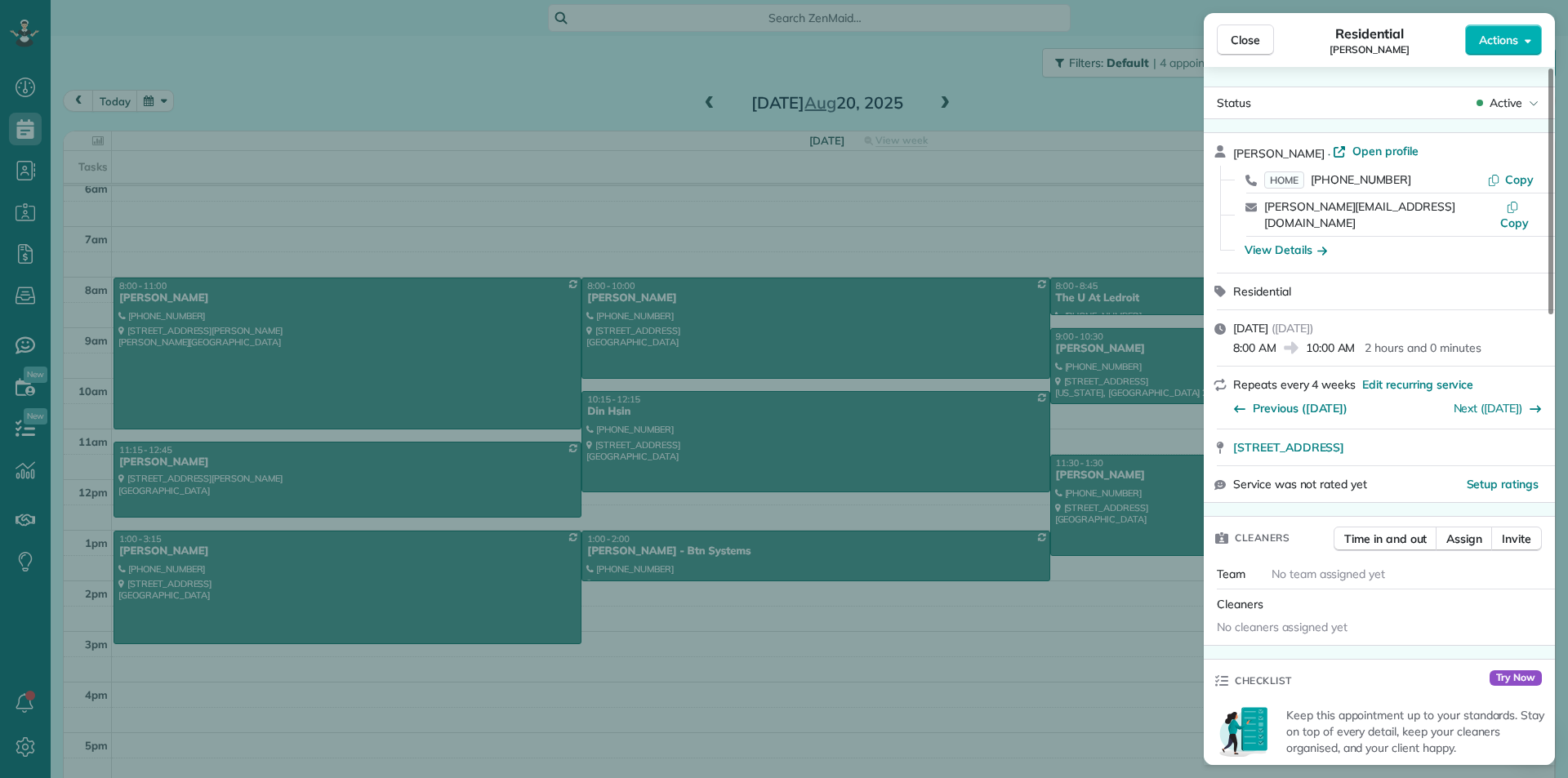
click at [945, 236] on div "Close Residential Brian Ryu Actions Status Active Brian Ryu · Open profile HOME…" at bounding box center [784, 389] width 1568 height 778
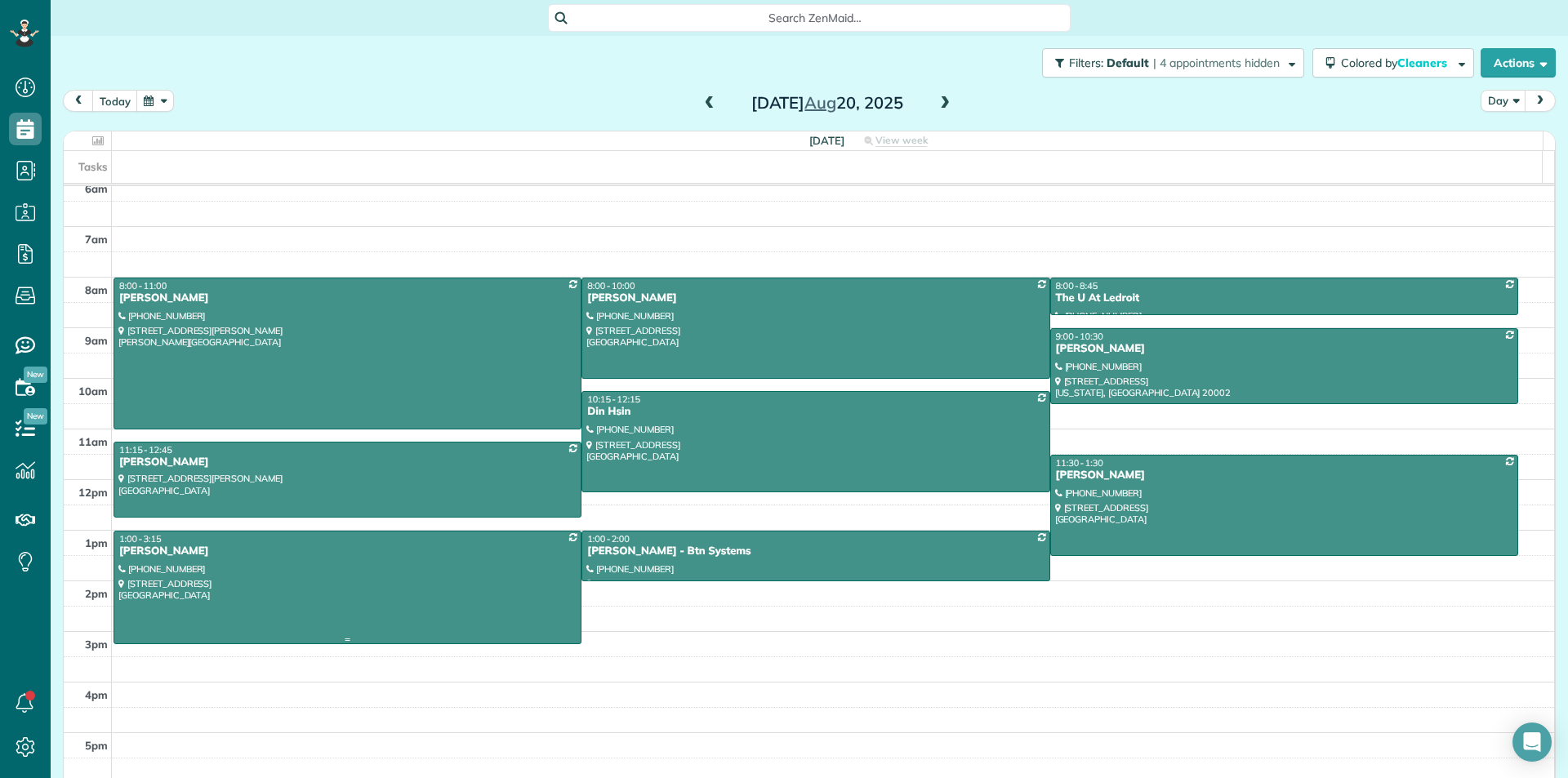
click at [296, 577] on div at bounding box center [347, 588] width 466 height 113
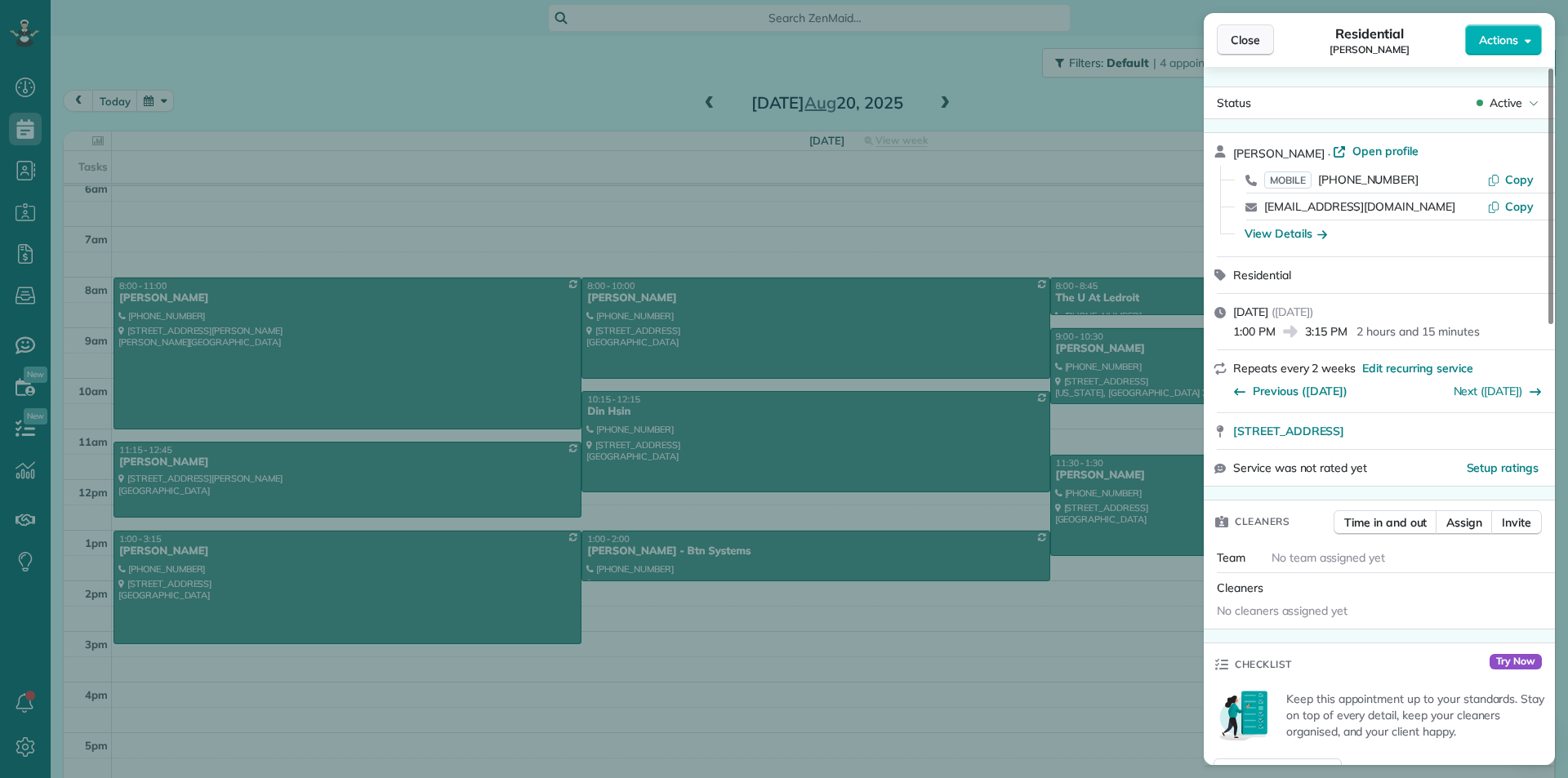
click at [1230, 37] on button "Close" at bounding box center [1245, 40] width 57 height 31
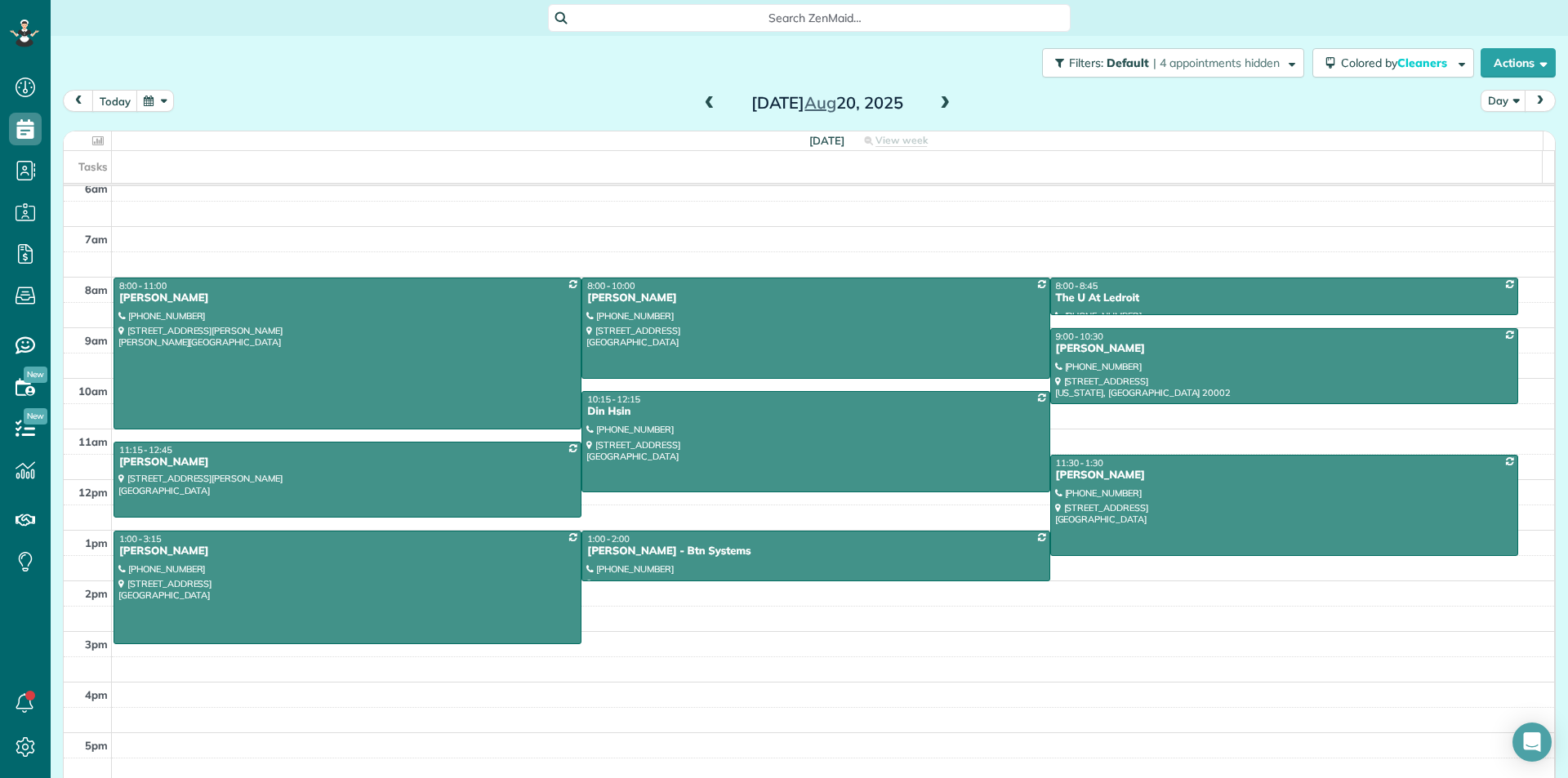
click at [942, 111] on span at bounding box center [945, 104] width 18 height 15
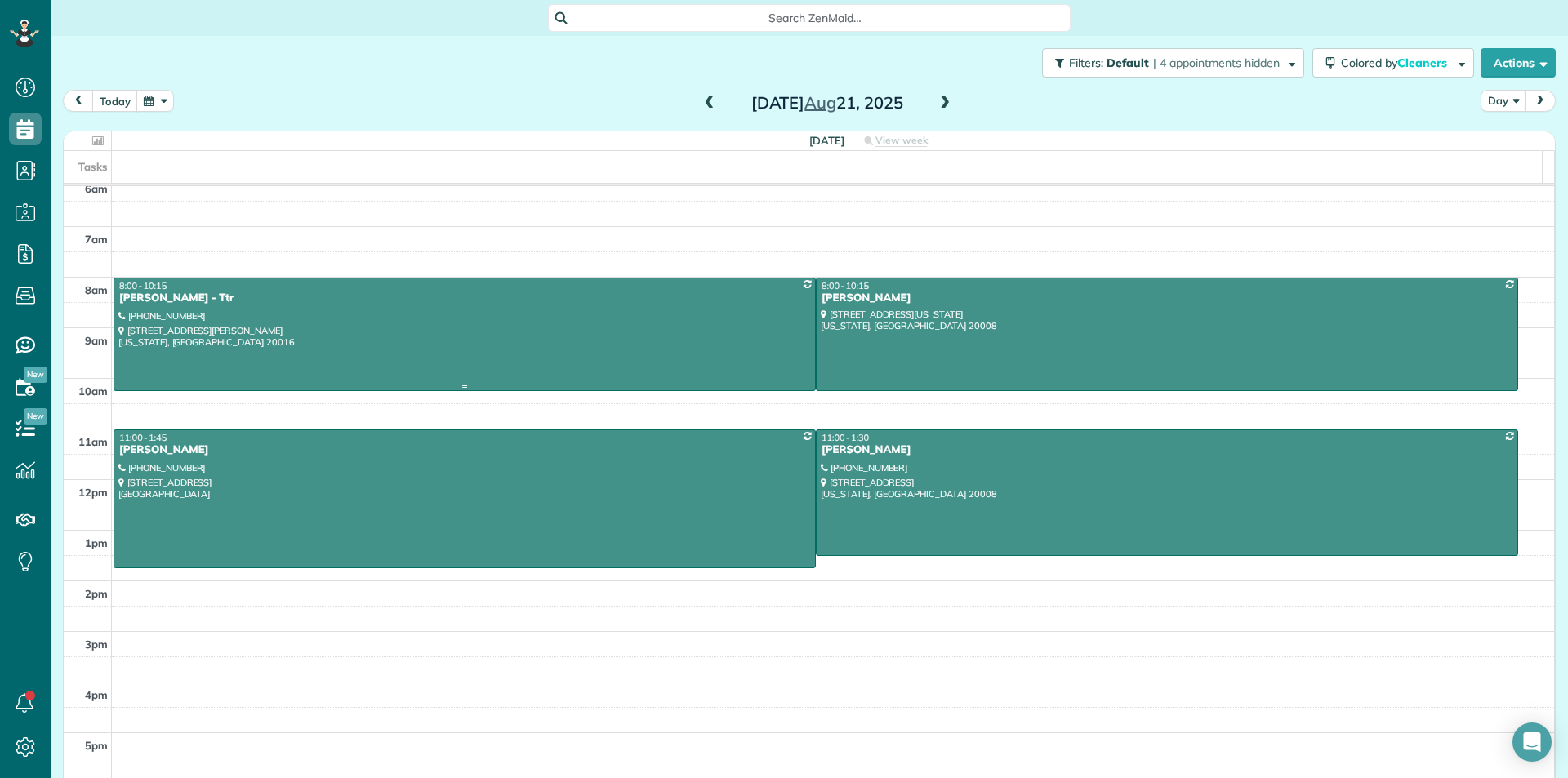
click at [529, 310] on div at bounding box center [465, 335] width 700 height 113
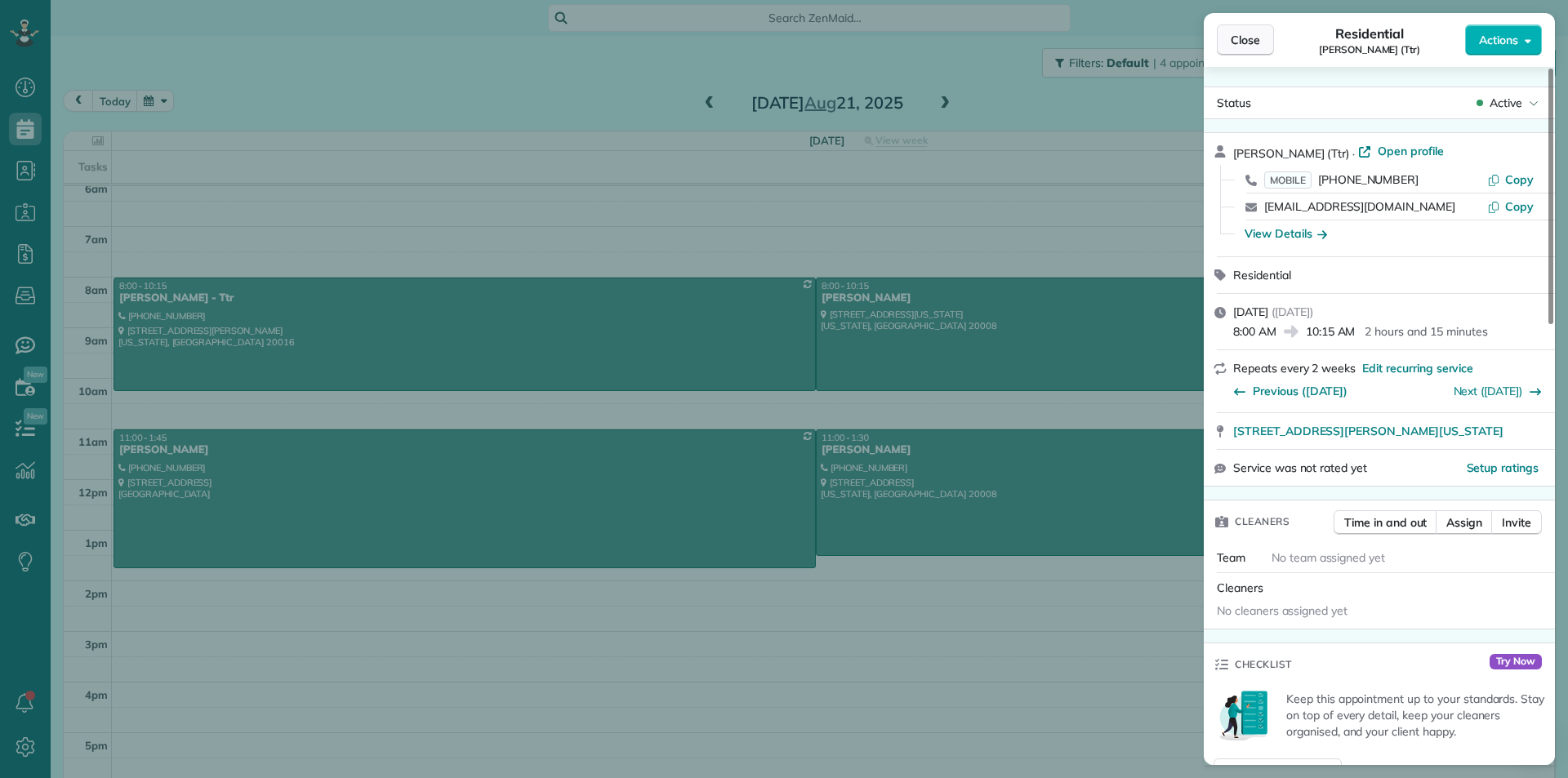
click at [1252, 39] on span "Close" at bounding box center [1245, 40] width 29 height 16
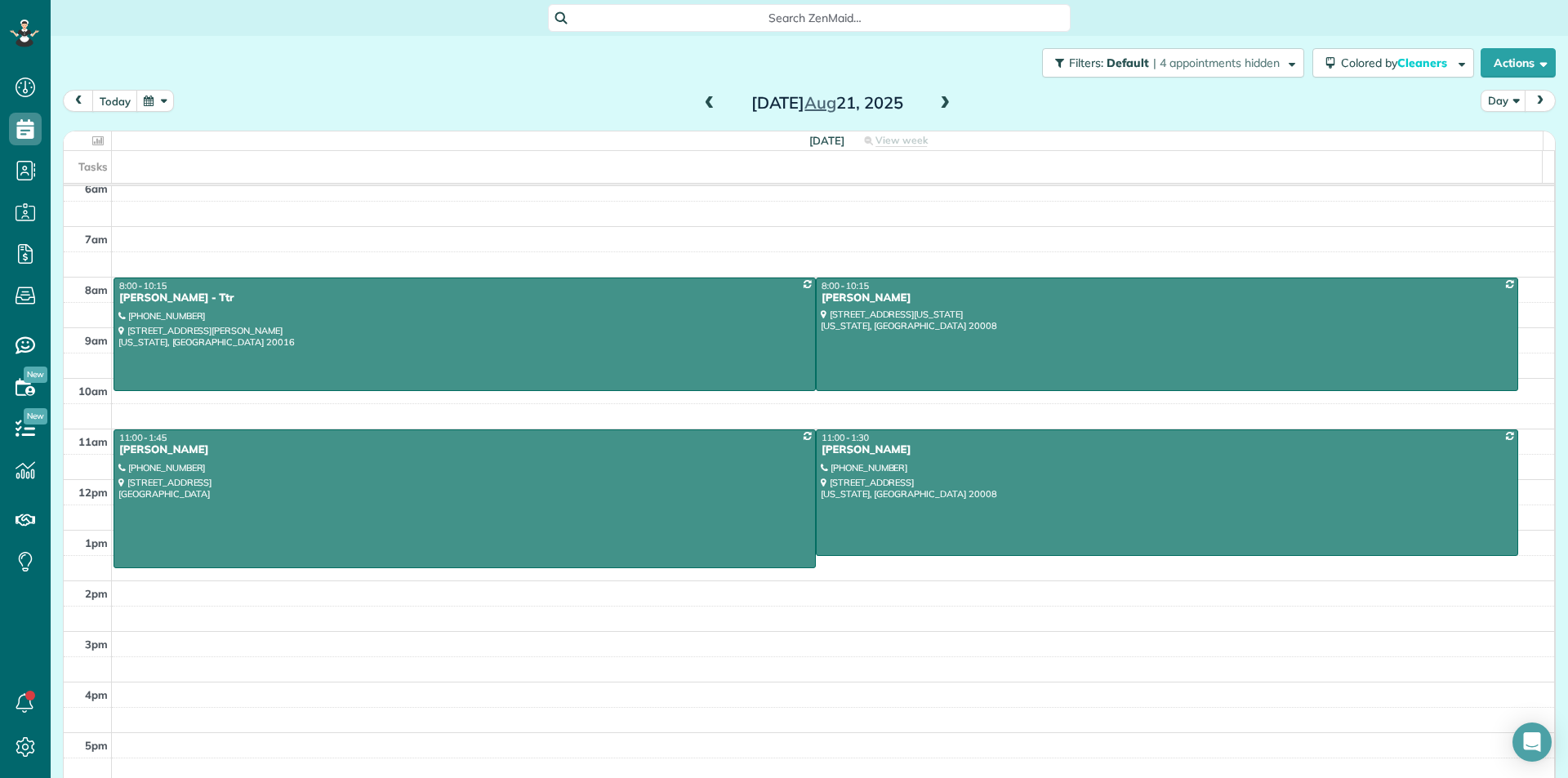
click at [936, 108] on span at bounding box center [945, 104] width 18 height 15
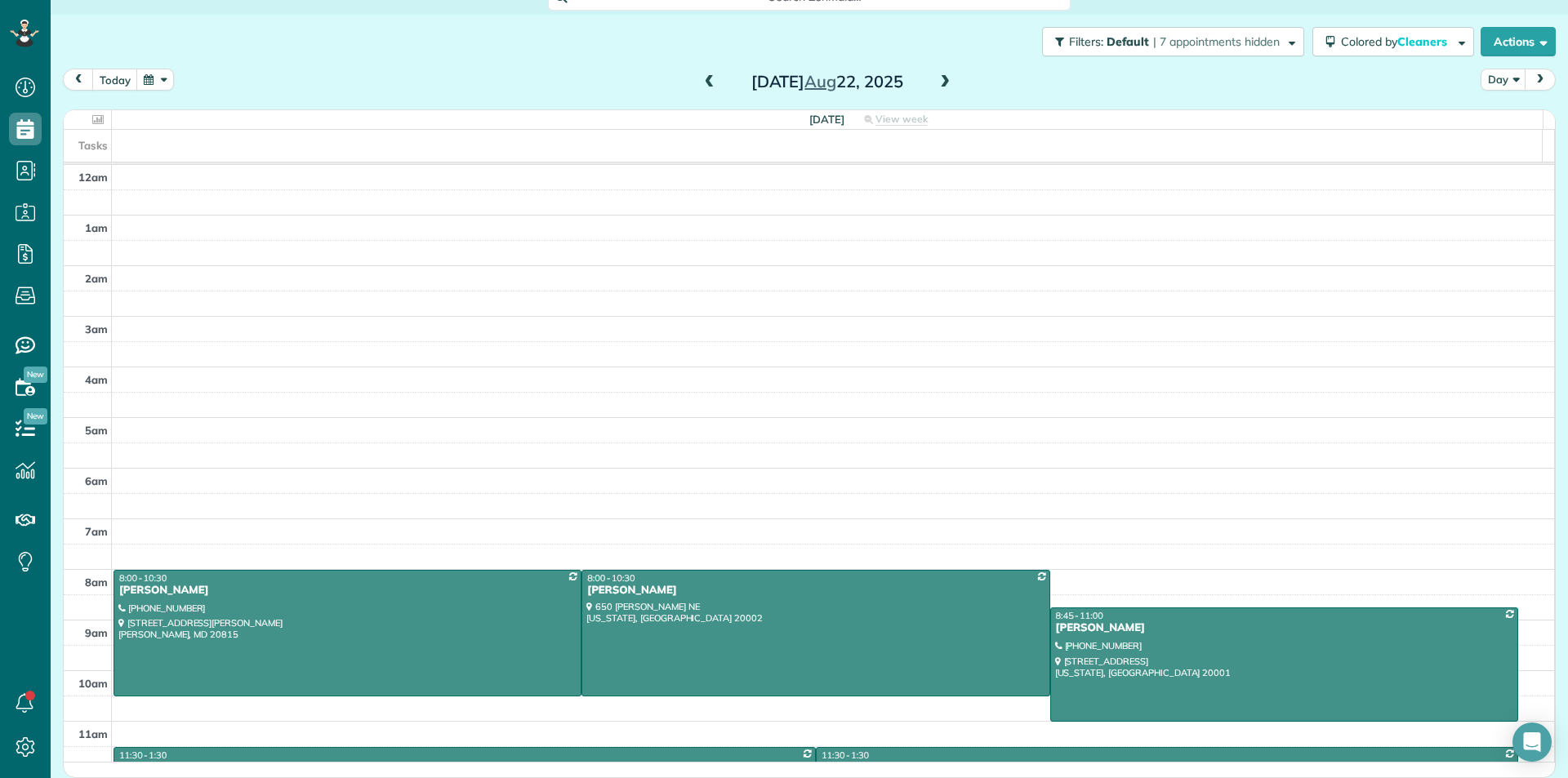
scroll to position [314, 0]
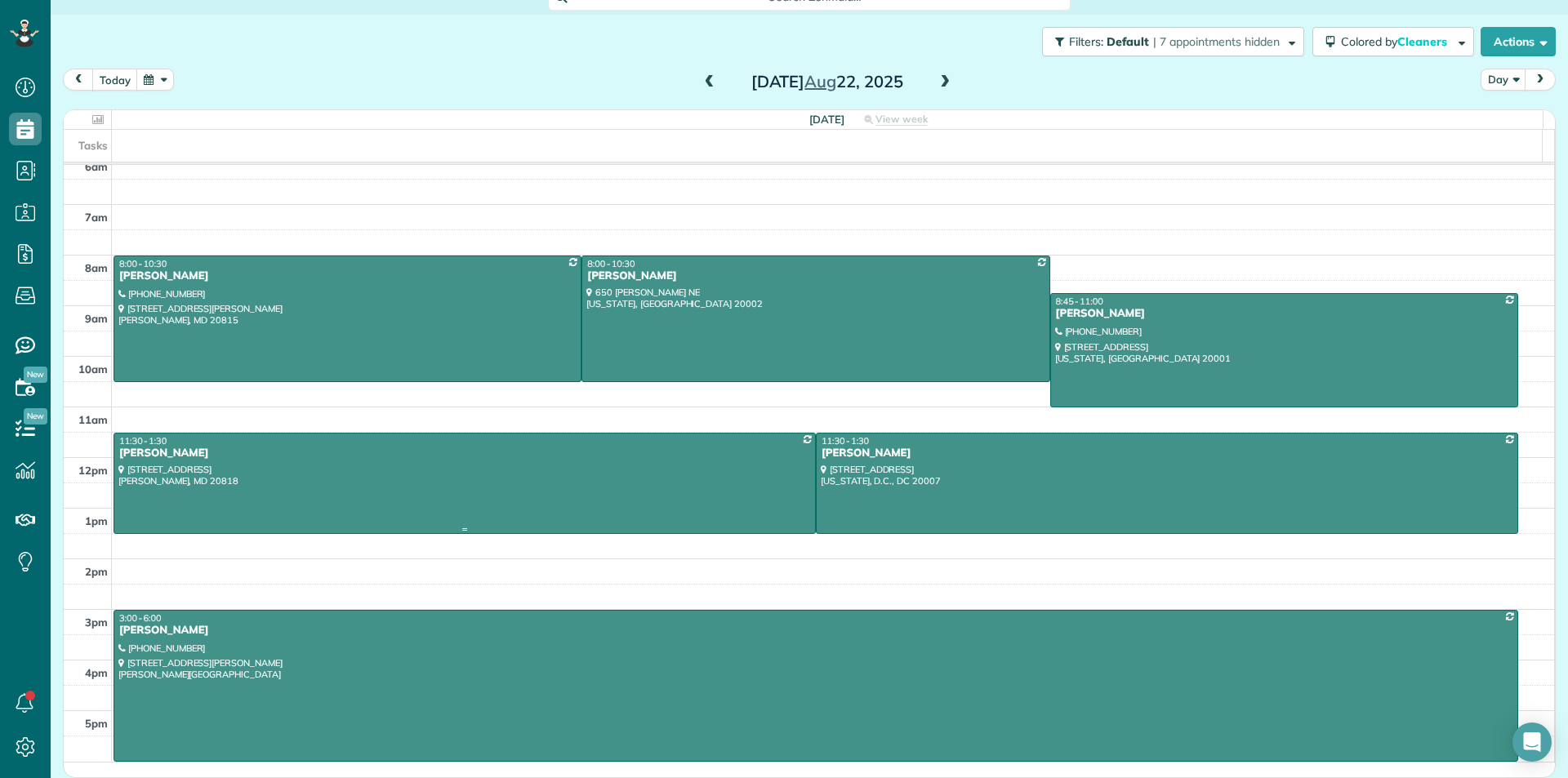
click at [523, 469] on div at bounding box center [465, 483] width 700 height 100
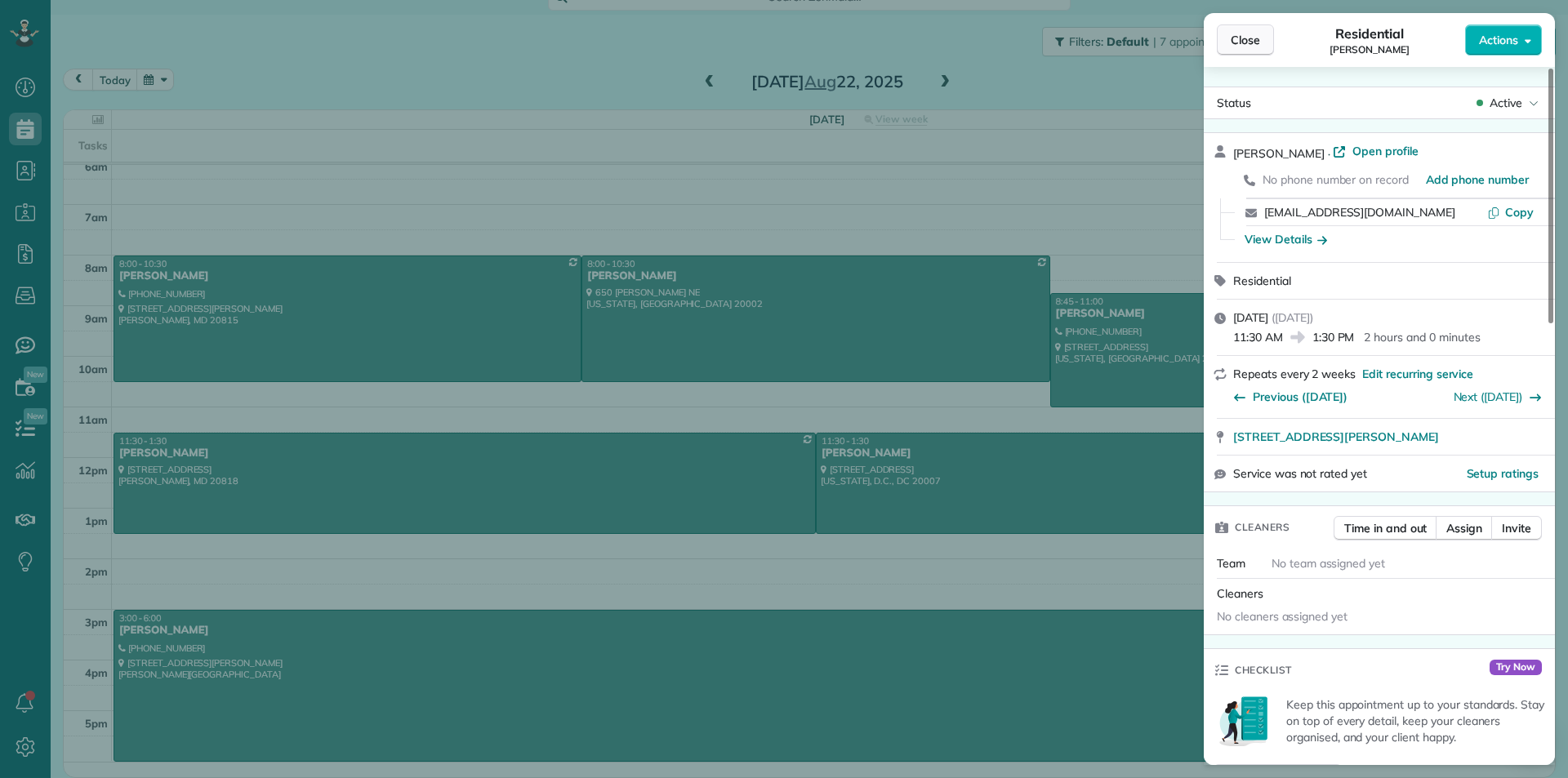
click at [1253, 42] on span "Close" at bounding box center [1245, 40] width 29 height 16
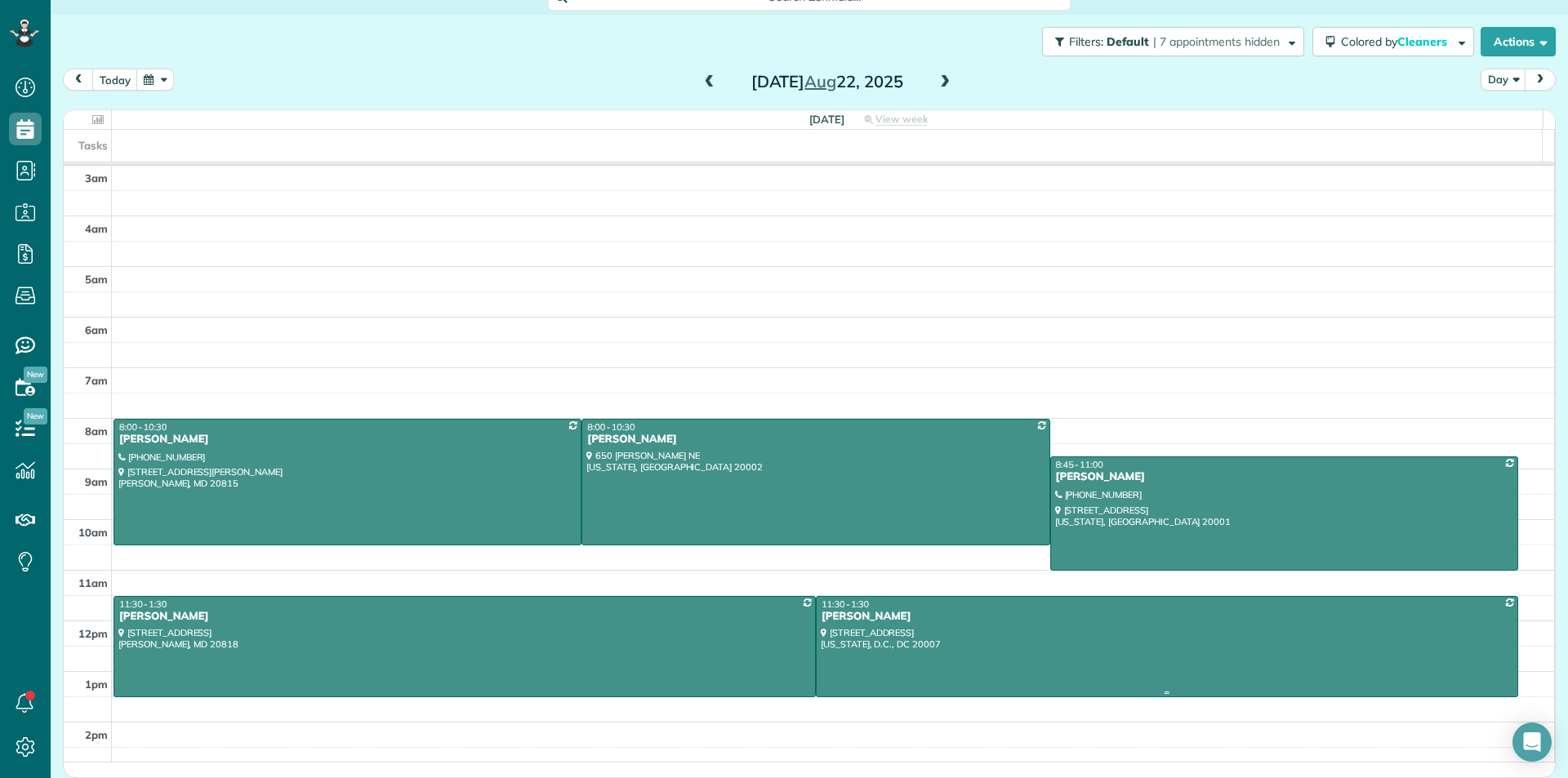
scroll to position [314, 0]
